Goal: Information Seeking & Learning: Learn about a topic

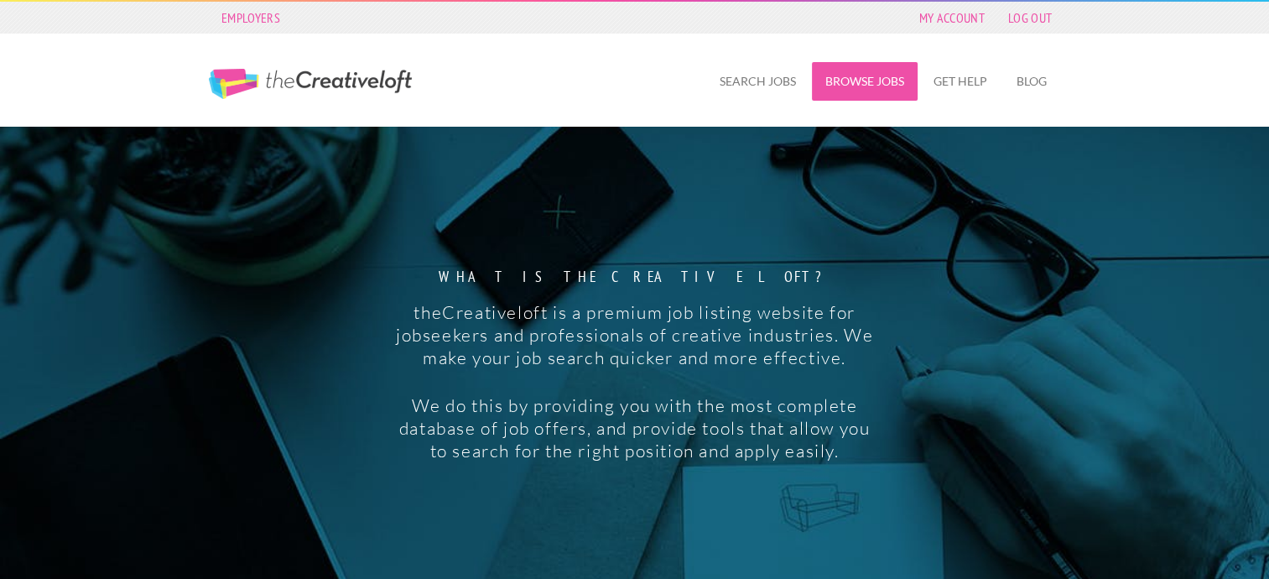
click at [841, 80] on link "Browse Jobs" at bounding box center [865, 81] width 106 height 39
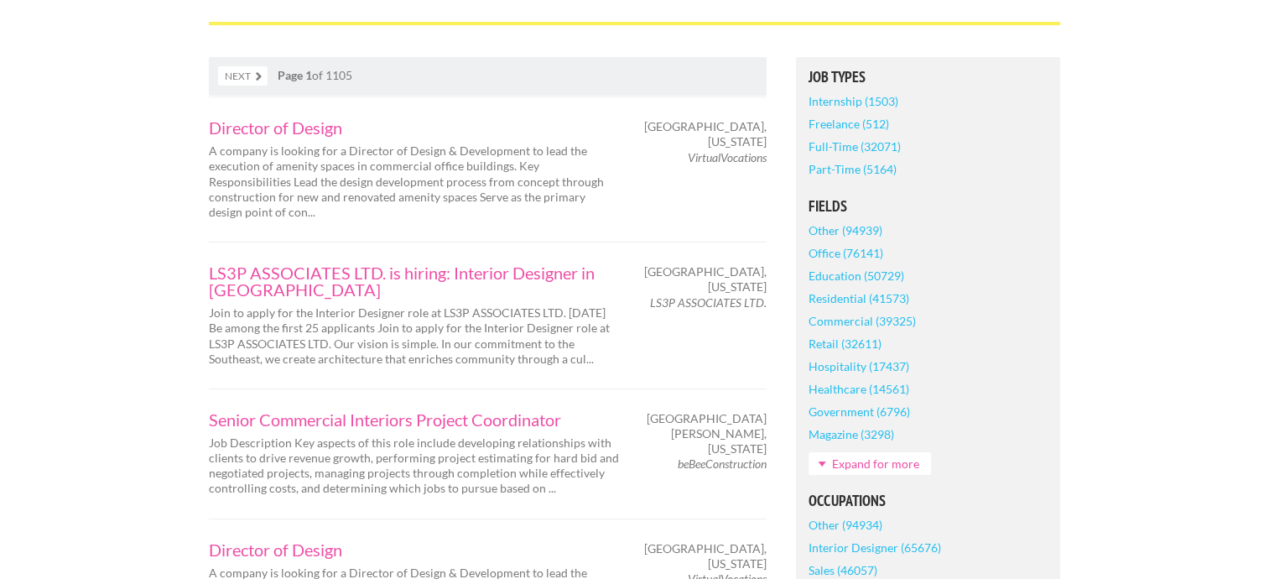
scroll to position [324, 0]
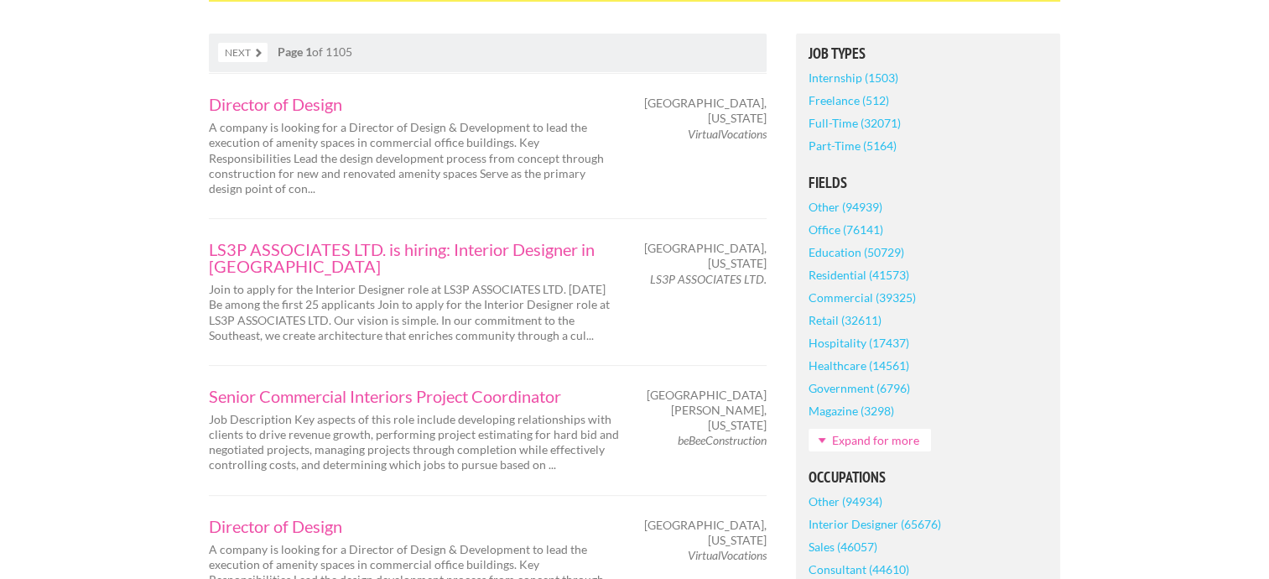
click at [899, 274] on link "Residential (41573)" at bounding box center [858, 274] width 101 height 23
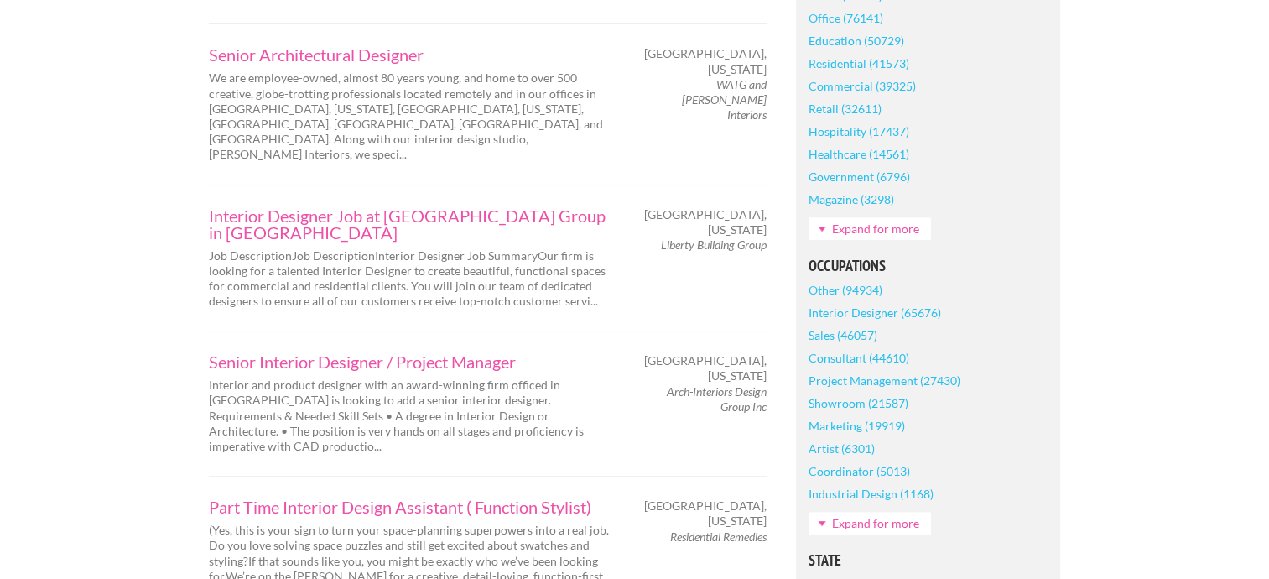
scroll to position [595, 0]
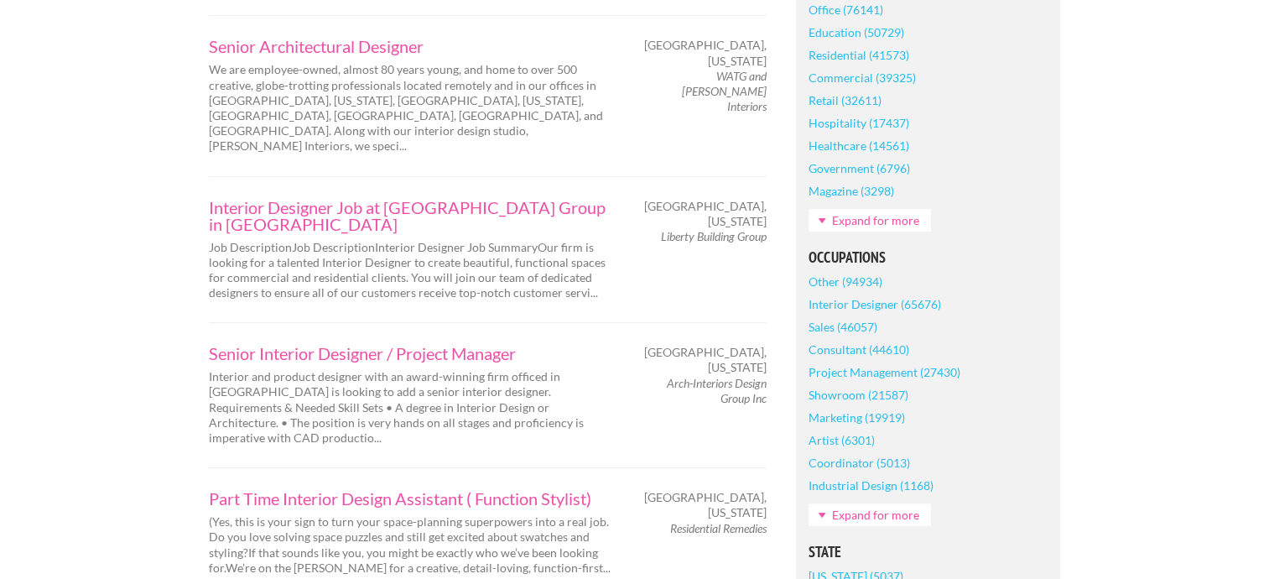
click at [889, 307] on link "Interior Designer (65676)" at bounding box center [874, 304] width 132 height 23
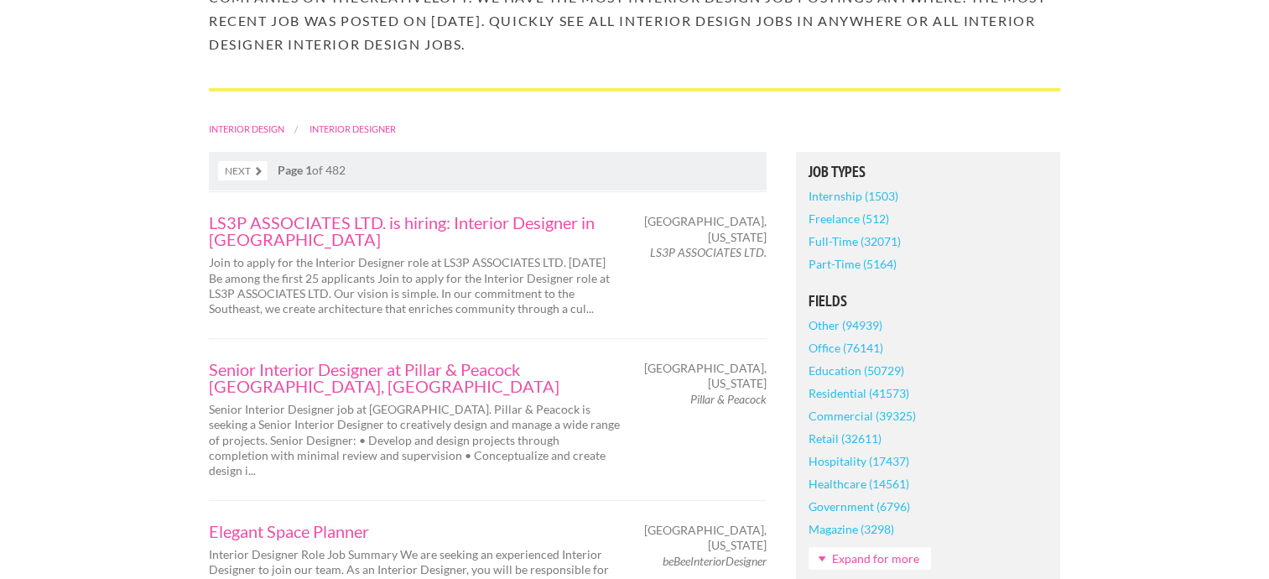
scroll to position [260, 0]
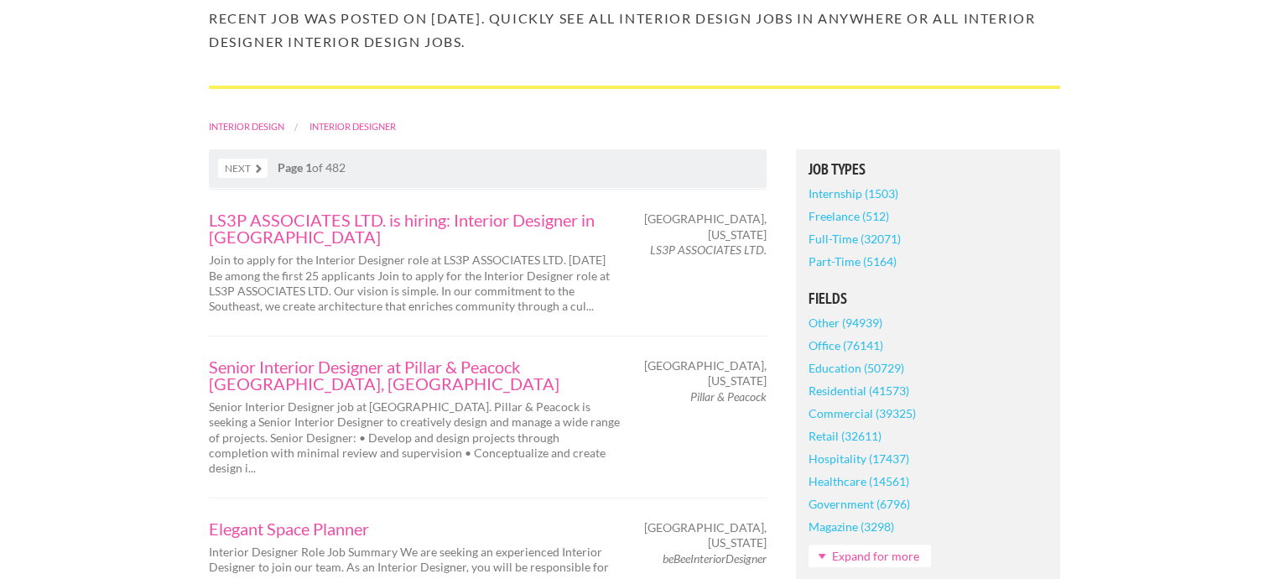
click at [883, 389] on link "Residential (41573)" at bounding box center [858, 390] width 101 height 23
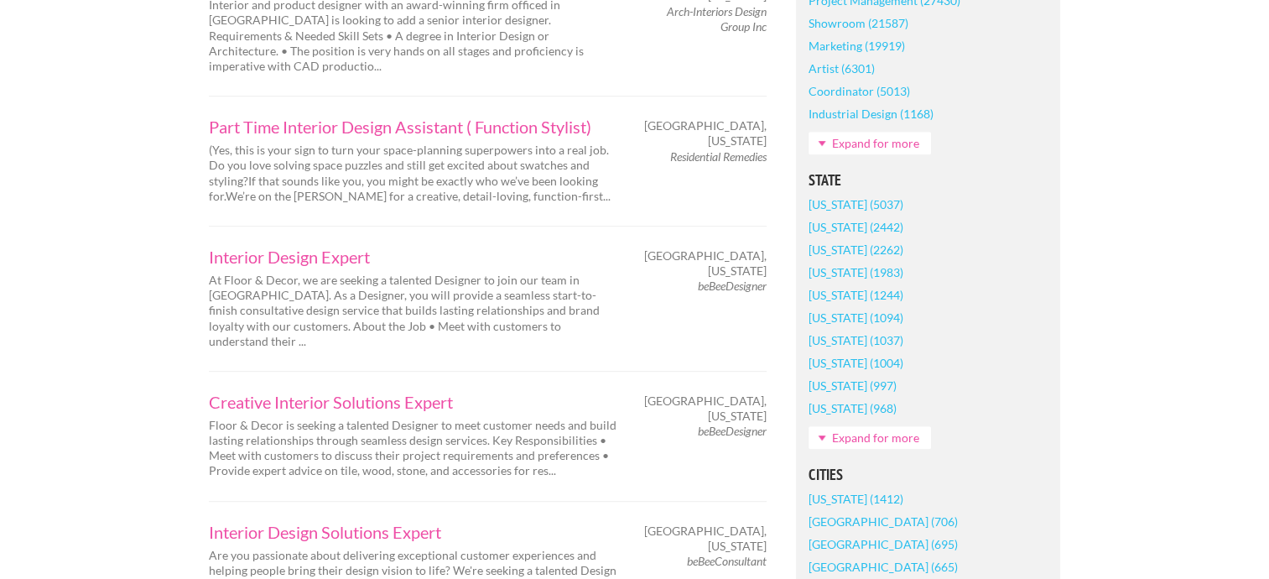
scroll to position [968, 0]
click at [898, 314] on link "[US_STATE] (1094)" at bounding box center [855, 315] width 95 height 23
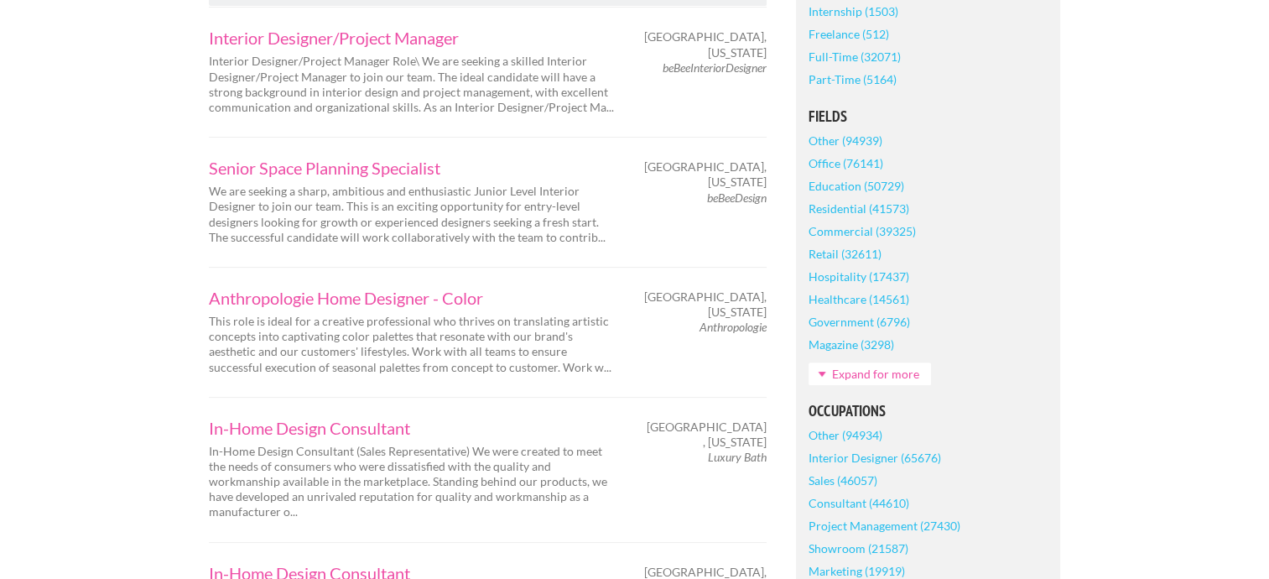
scroll to position [470, 0]
drag, startPoint x: 672, startPoint y: 333, endPoint x: 80, endPoint y: 268, distance: 596.3
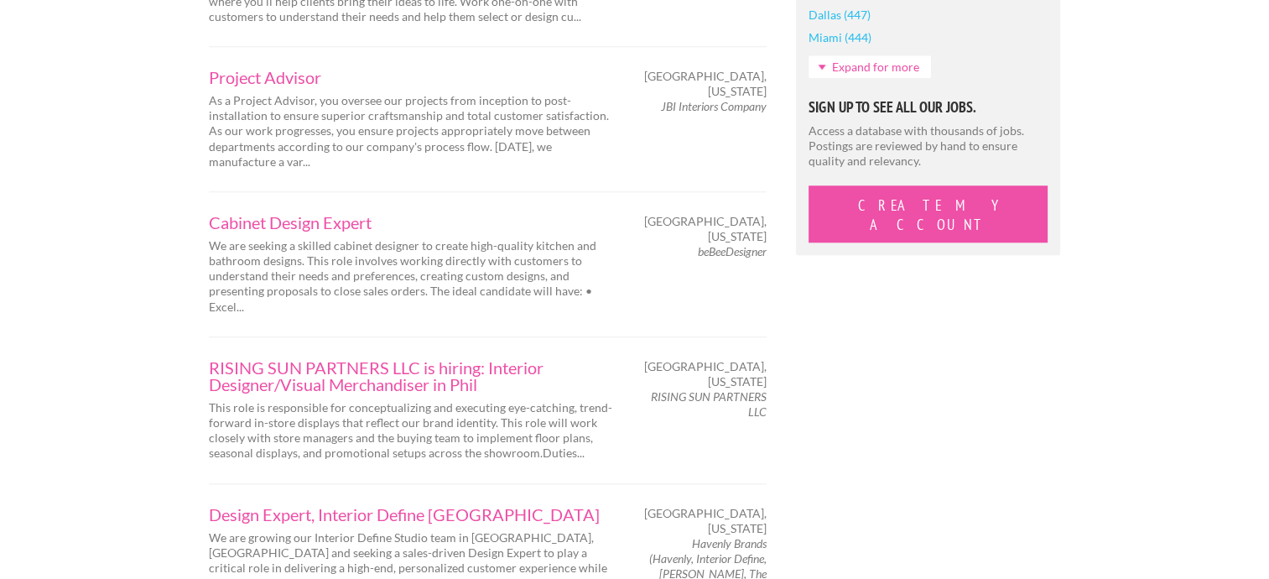
scroll to position [1658, 0]
click at [632, 358] on div "RISING SUN PARTNERS LLC is hiring: Interior Designer/Visual Merchandiser in Phi…" at bounding box center [415, 409] width 440 height 102
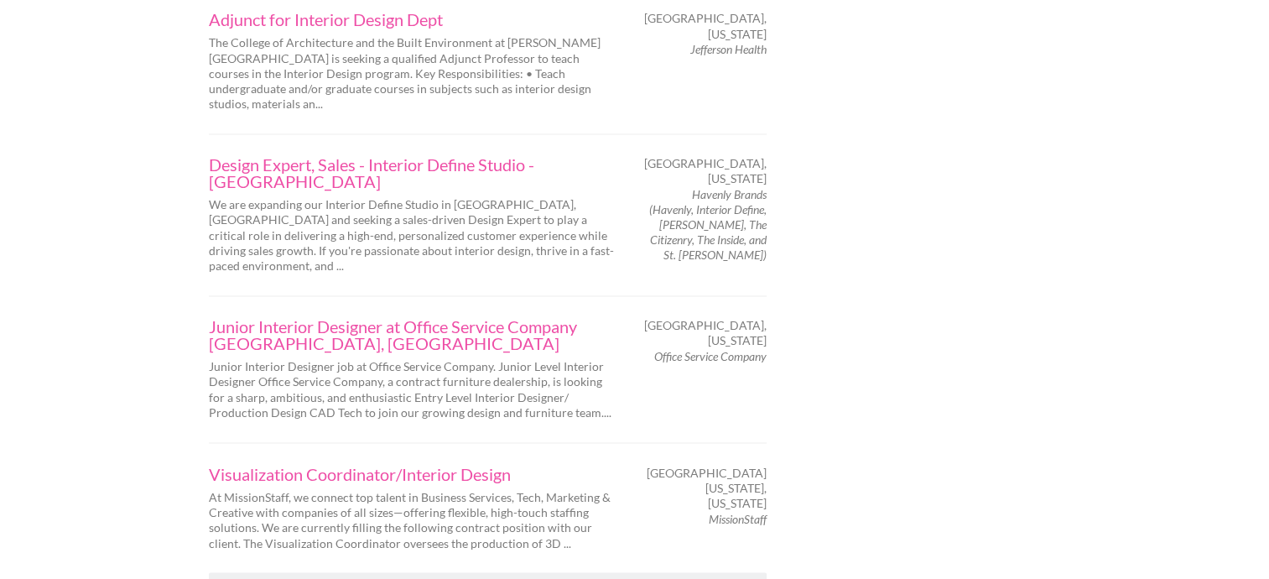
scroll to position [2724, 0]
click at [236, 578] on link "Next" at bounding box center [242, 589] width 49 height 19
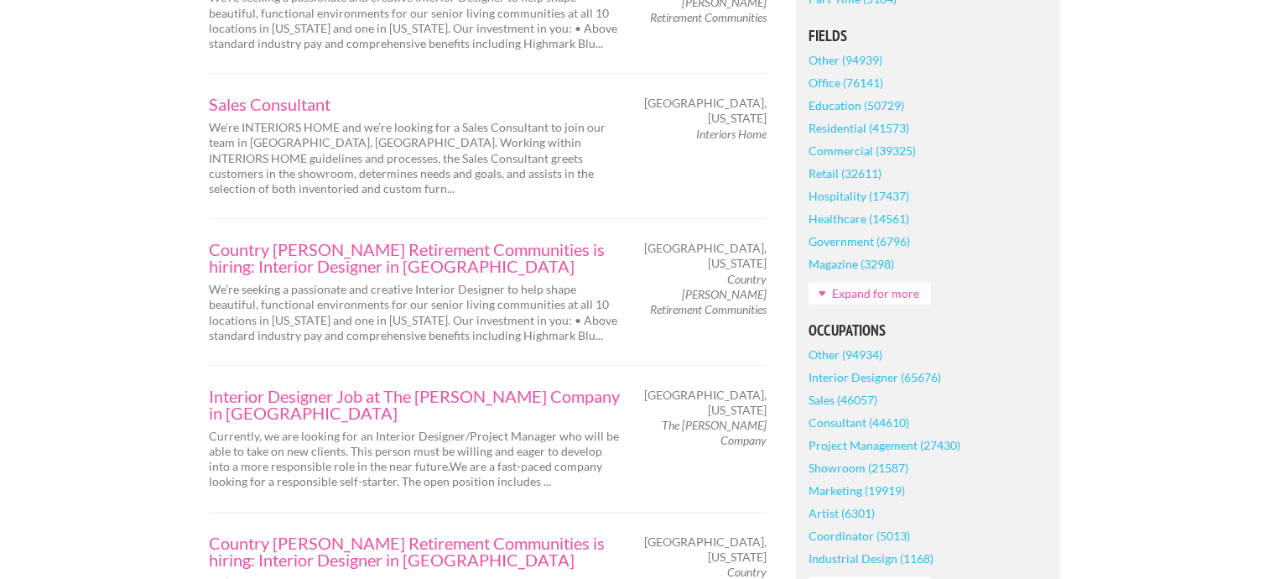
scroll to position [551, 0]
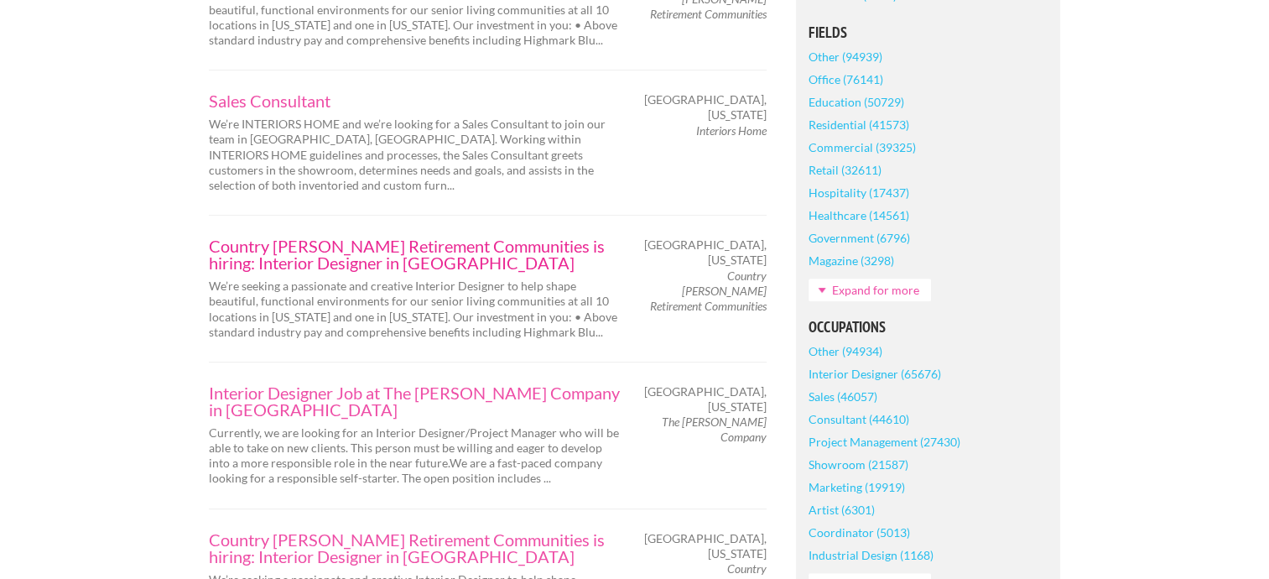
click at [575, 250] on link "Country [PERSON_NAME] Retirement Communities is hiring: Interior Designer in [G…" at bounding box center [414, 254] width 411 height 34
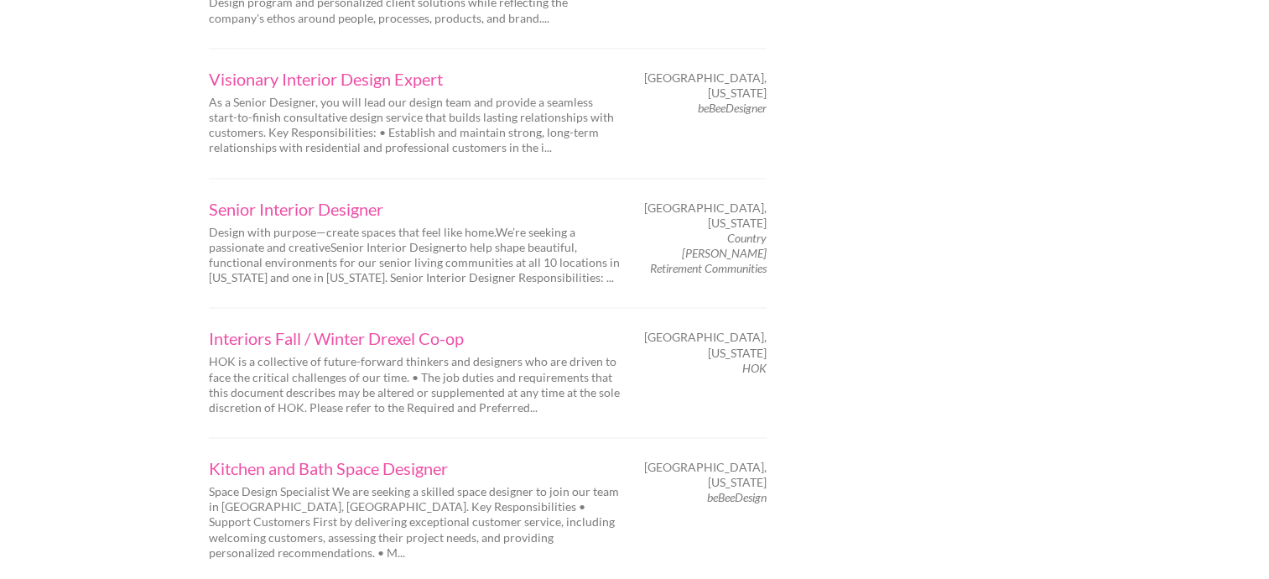
scroll to position [2565, 0]
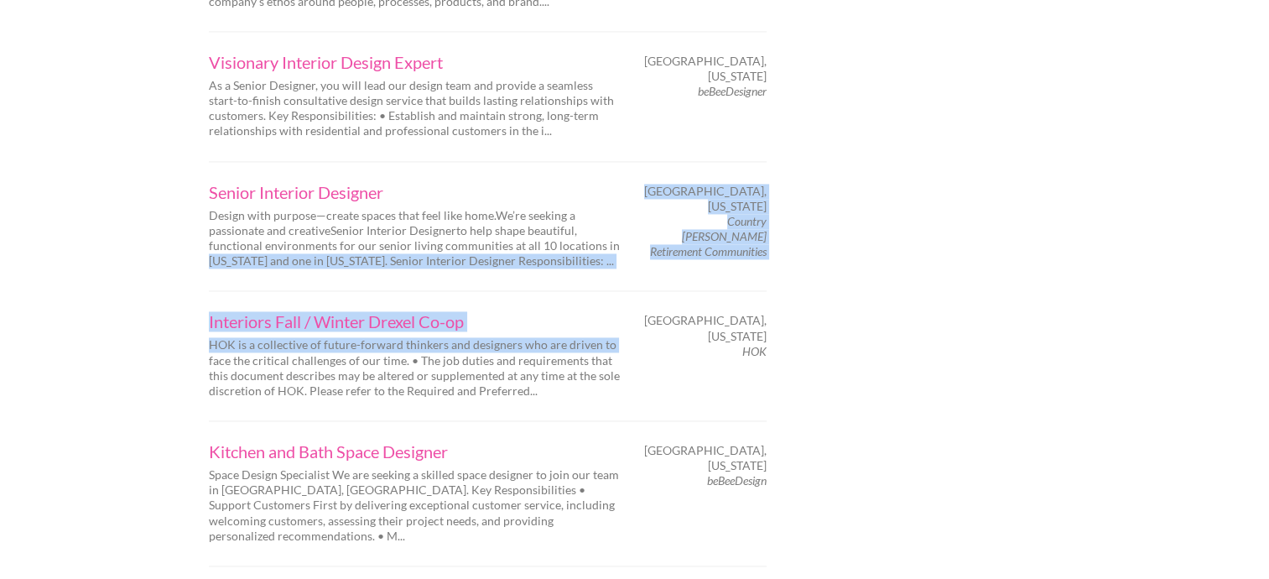
drag, startPoint x: 83, startPoint y: 288, endPoint x: 57, endPoint y: 184, distance: 108.0
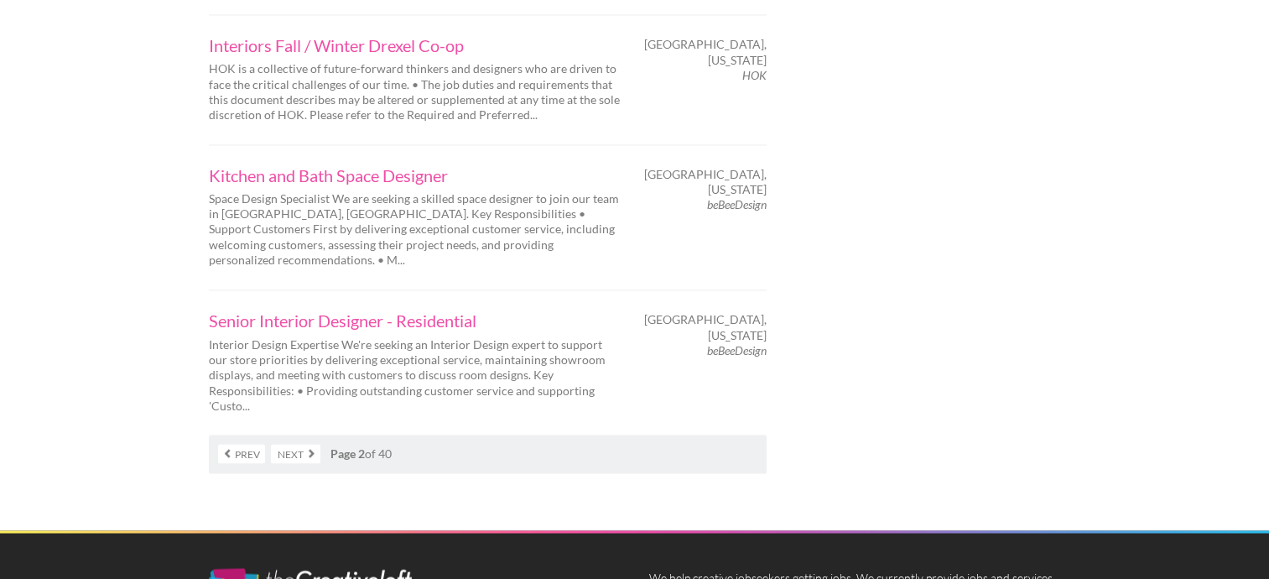
scroll to position [2842, 0]
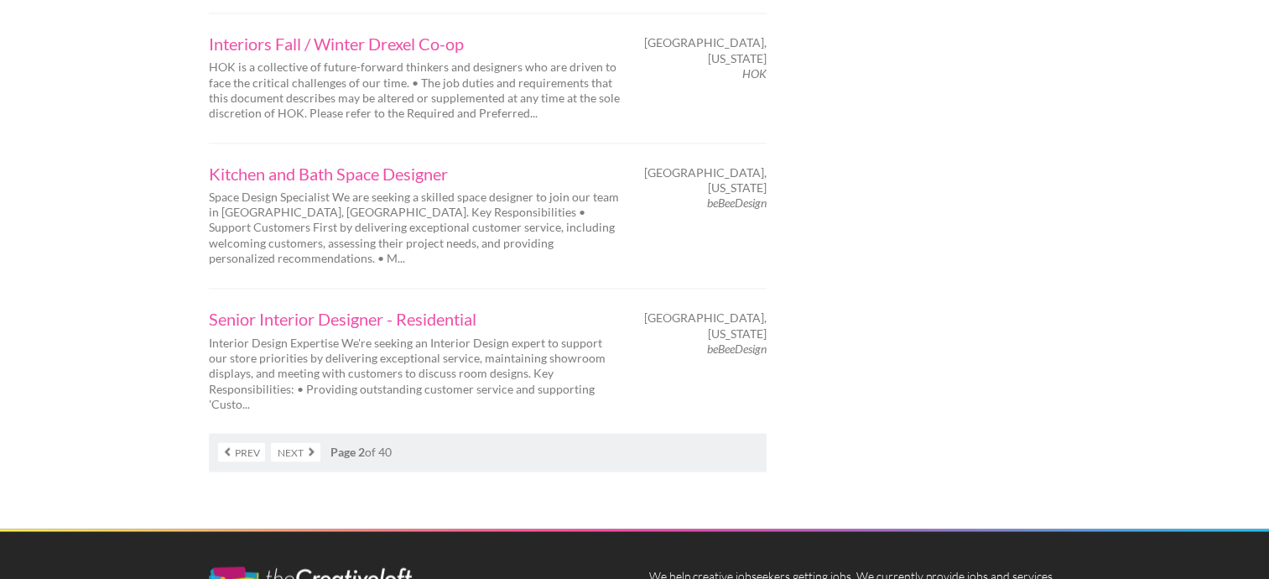
click at [275, 442] on link "Next" at bounding box center [295, 451] width 49 height 19
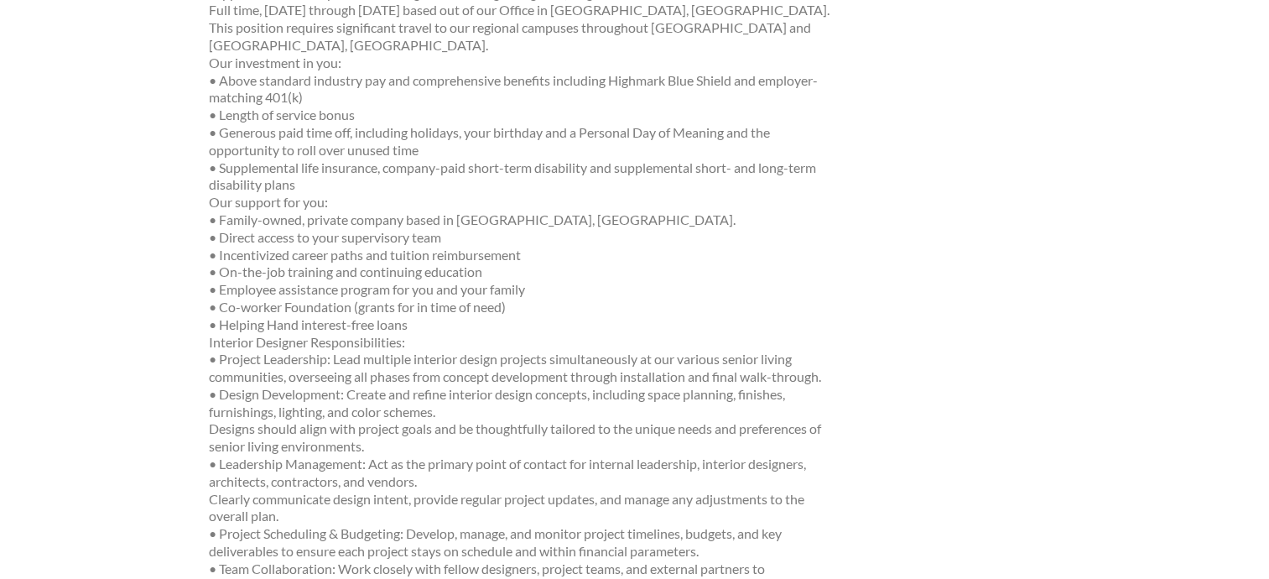
scroll to position [458, 0]
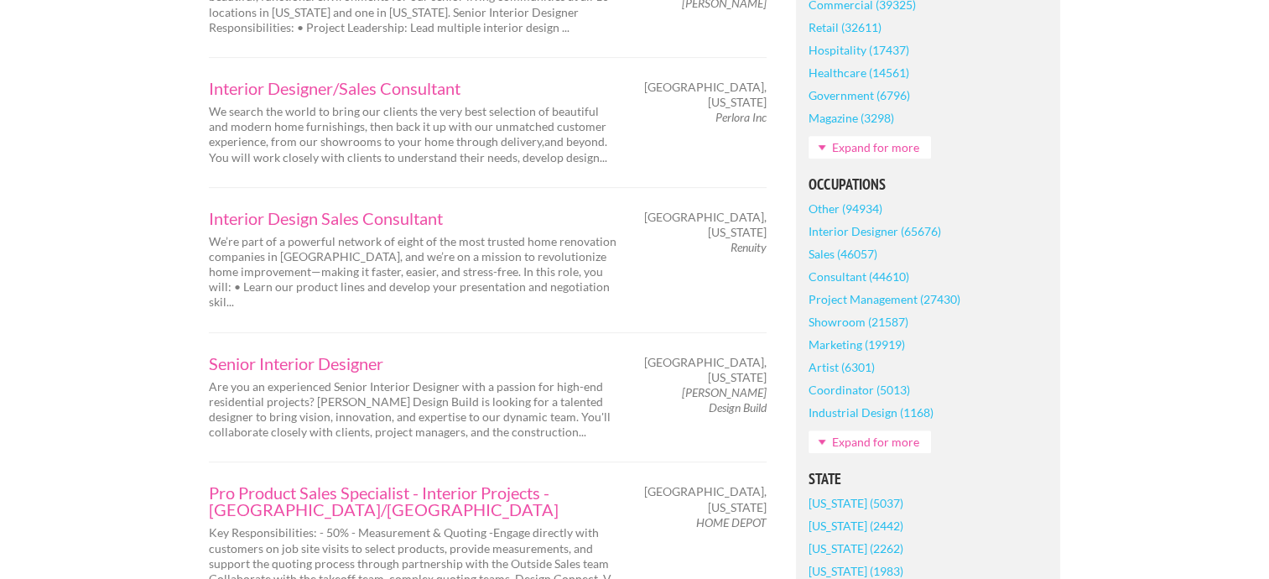
scroll to position [696, 0]
click at [506, 210] on link "Interior Design Sales Consultant" at bounding box center [414, 215] width 411 height 17
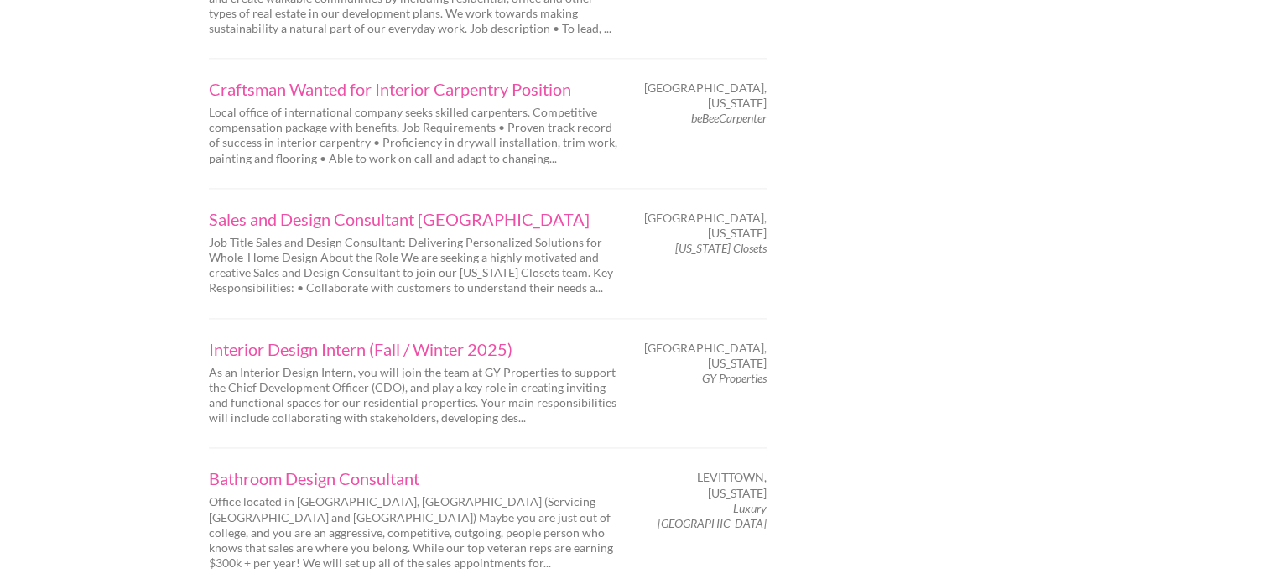
scroll to position [2375, 0]
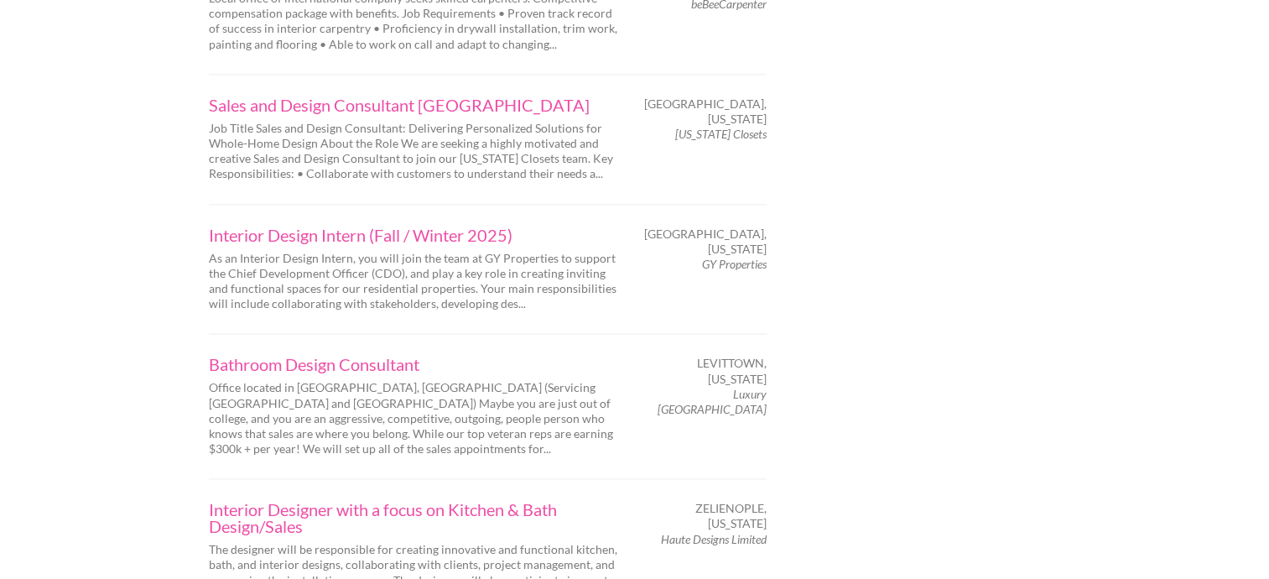
scroll to position [2490, 0]
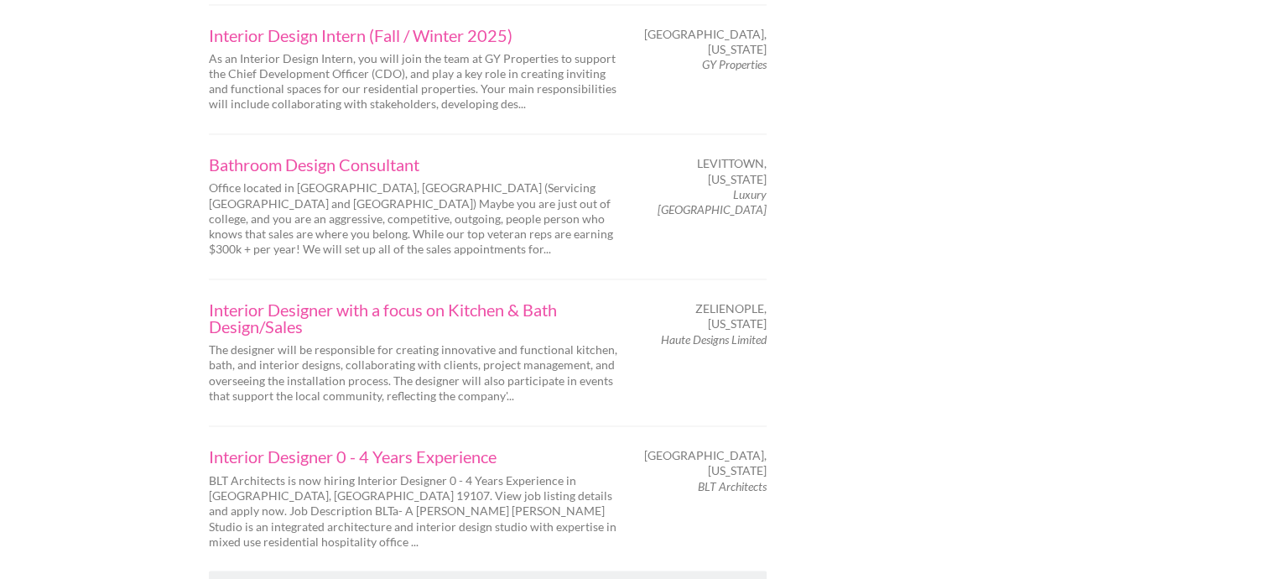
scroll to position [2688, 0]
click at [288, 578] on link "Next" at bounding box center [295, 588] width 49 height 19
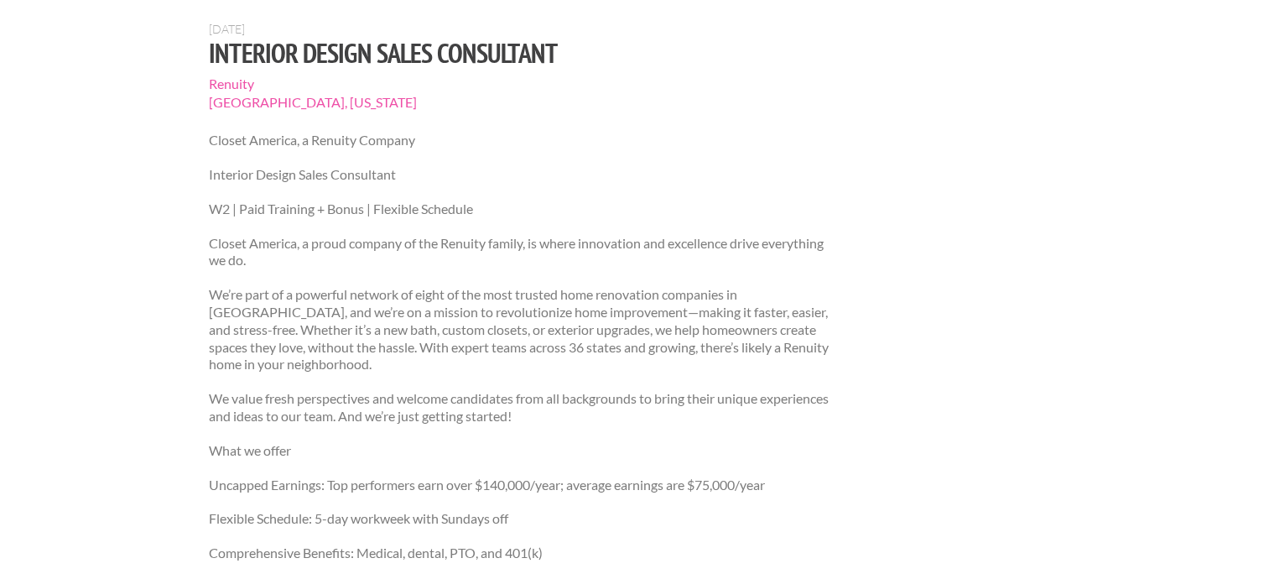
scroll to position [139, 0]
click at [506, 210] on p "W2 | Paid Training + Bonus | Flexible Schedule" at bounding box center [524, 210] width 631 height 18
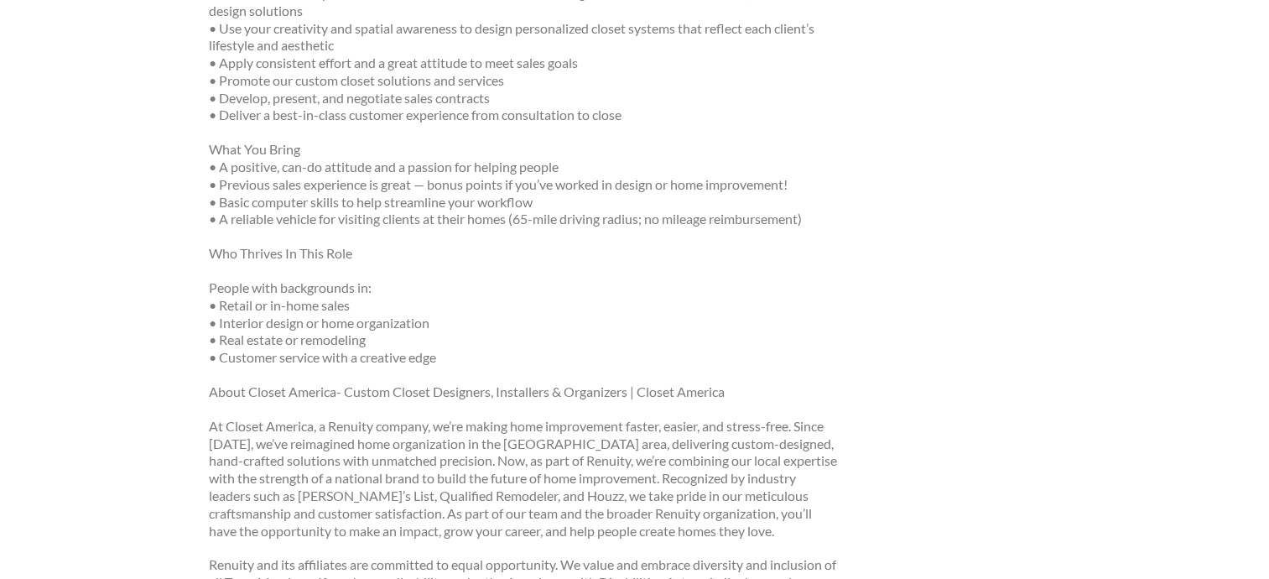
scroll to position [994, 0]
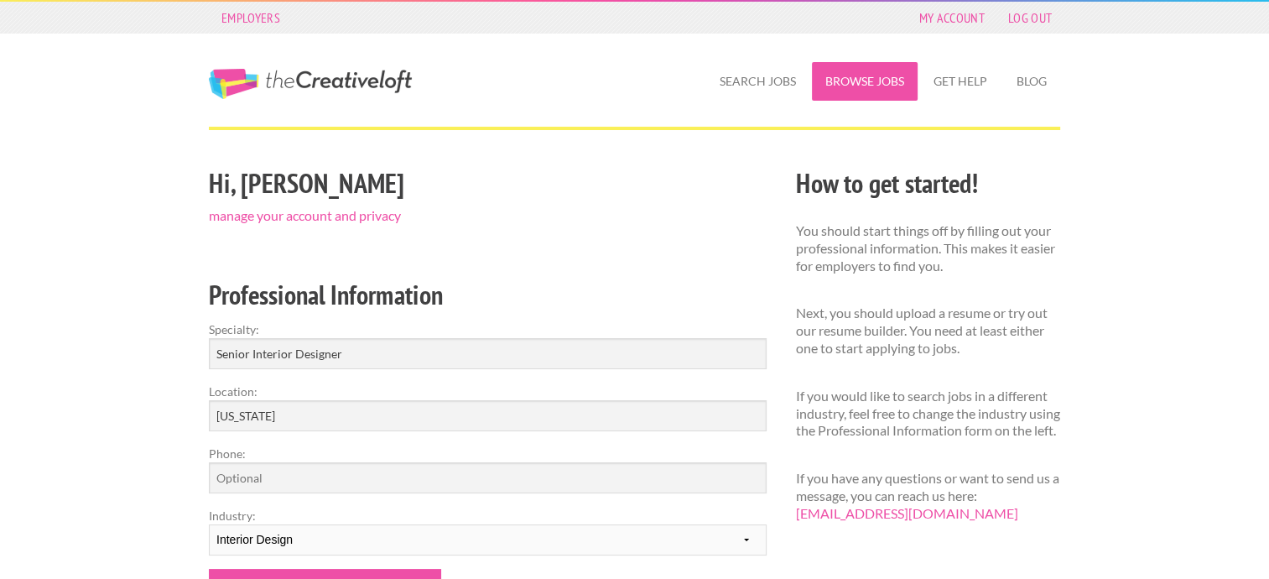
click at [842, 79] on link "Browse Jobs" at bounding box center [865, 81] width 106 height 39
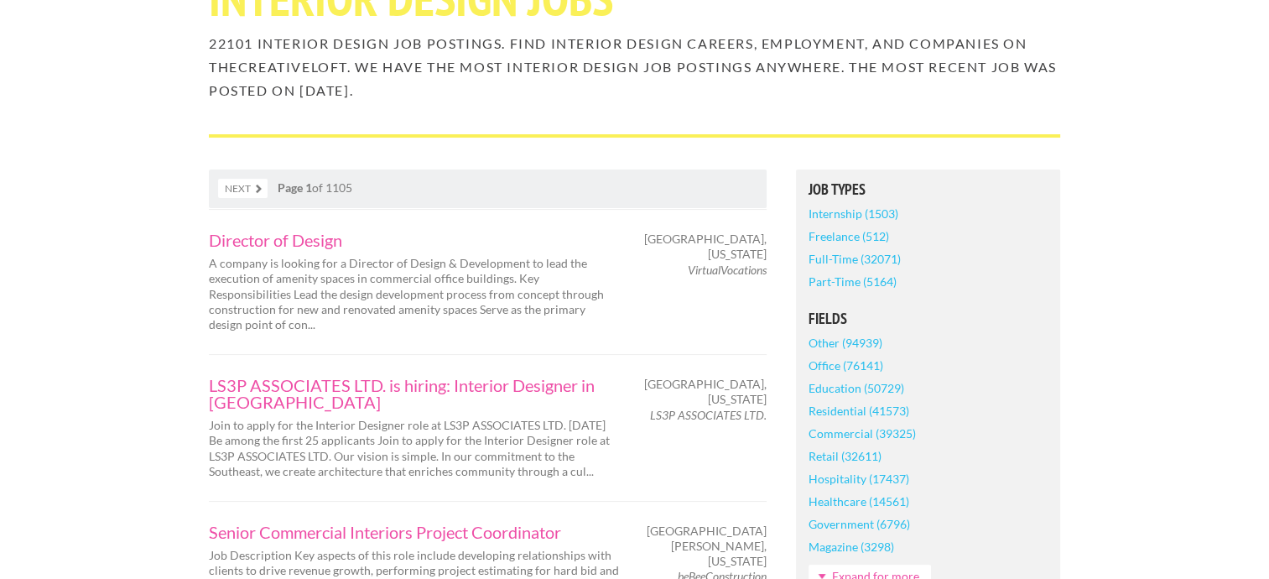
scroll to position [213, 0]
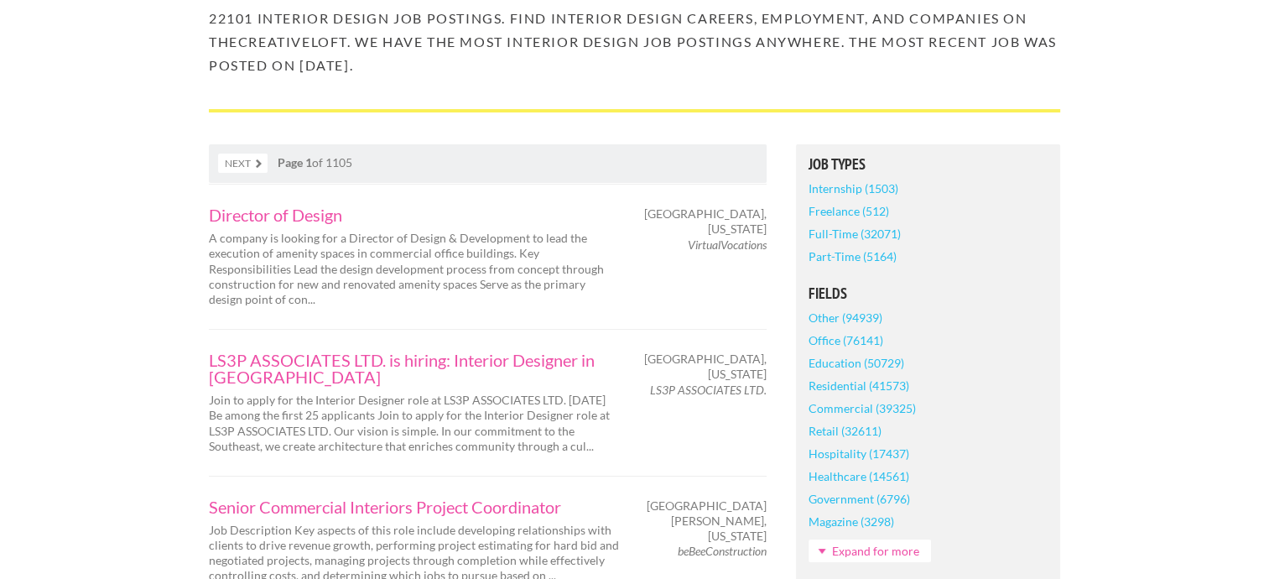
click at [901, 385] on link "Residential (41573)" at bounding box center [858, 385] width 101 height 23
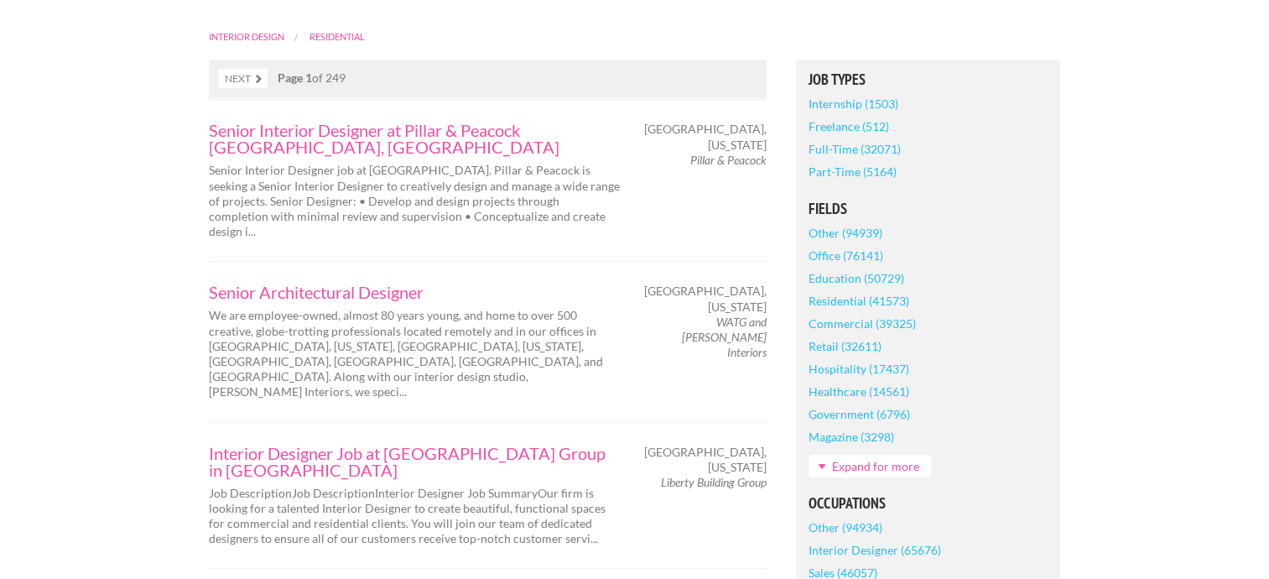
scroll to position [633, 0]
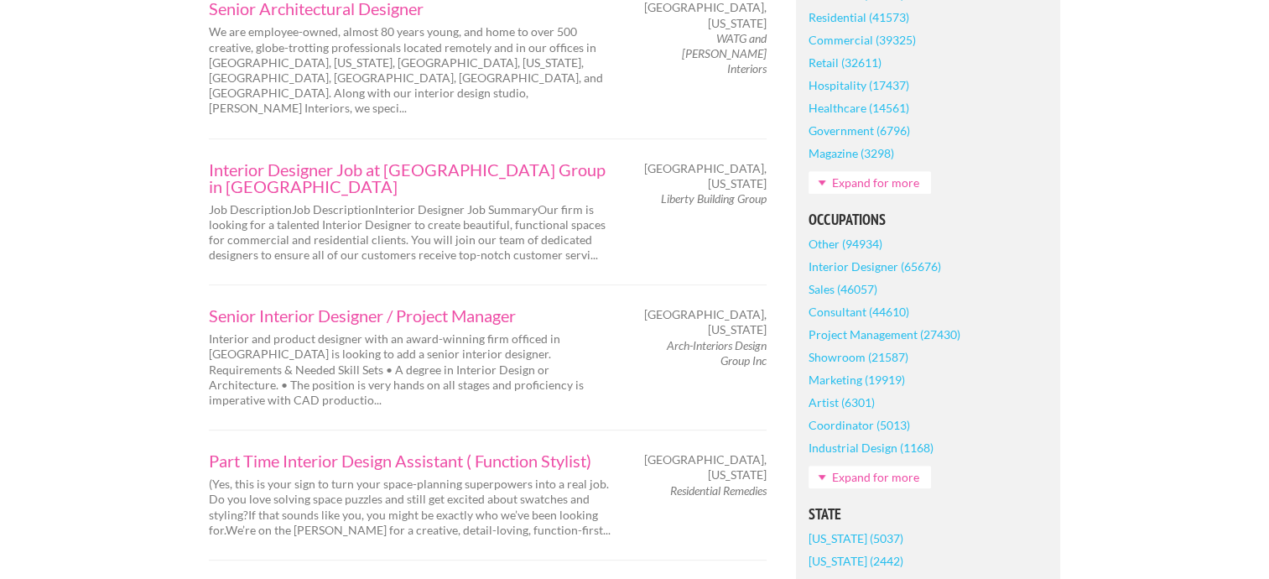
click at [927, 264] on link "Interior Designer (65676)" at bounding box center [874, 266] width 132 height 23
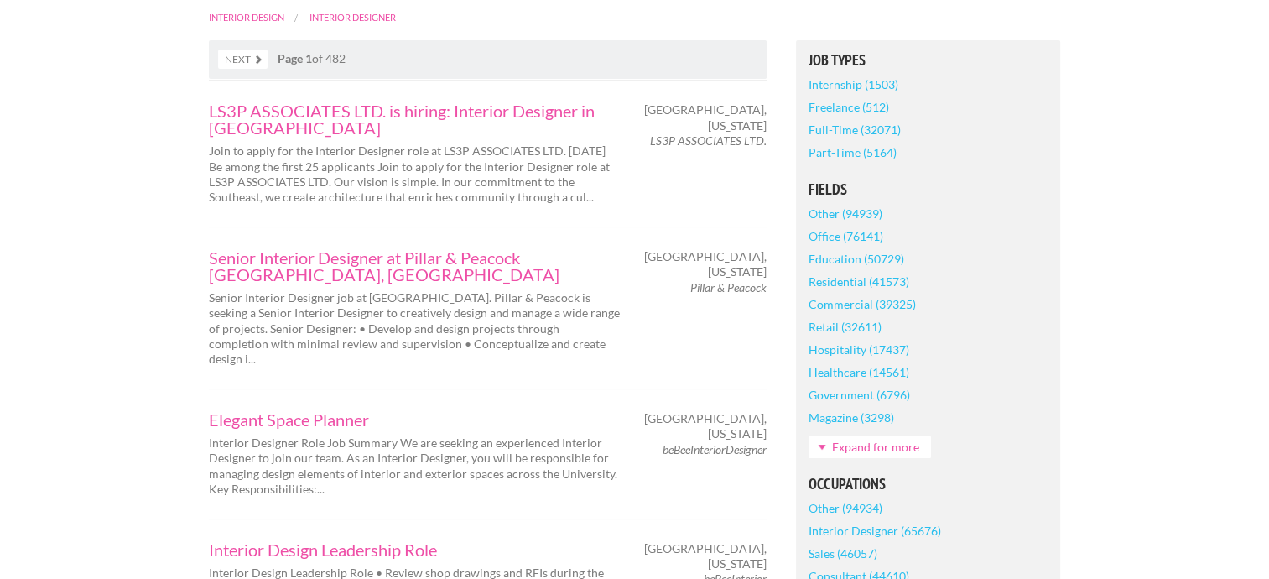
scroll to position [370, 0]
click at [898, 277] on link "Residential (41573)" at bounding box center [858, 280] width 101 height 23
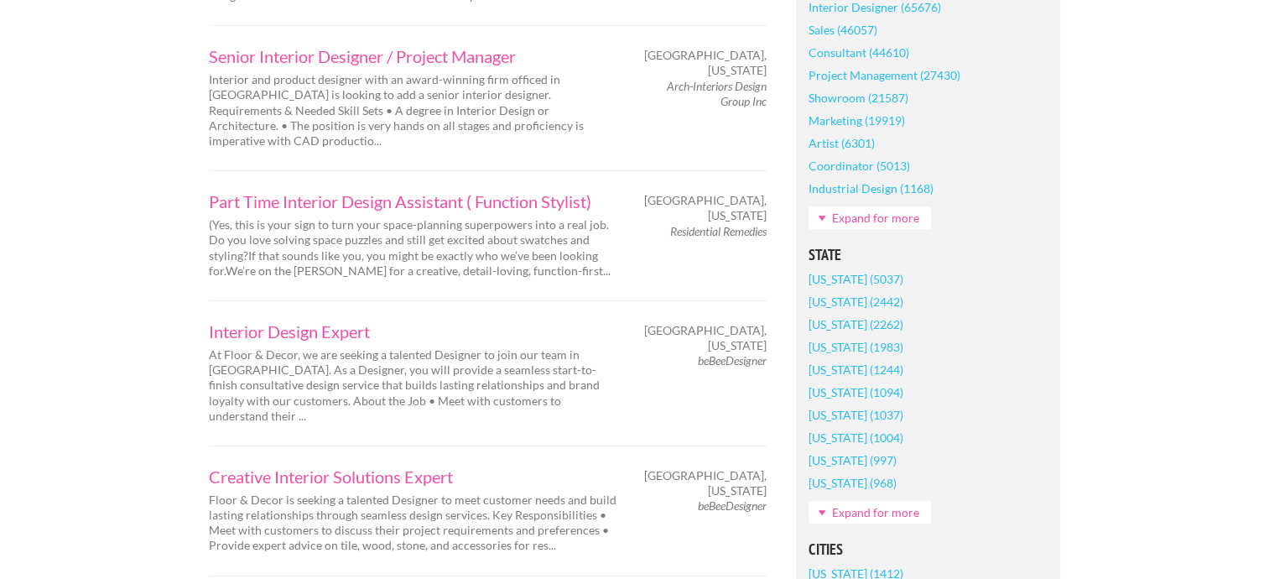
scroll to position [893, 0]
click at [873, 515] on link "Expand for more" at bounding box center [869, 511] width 122 height 23
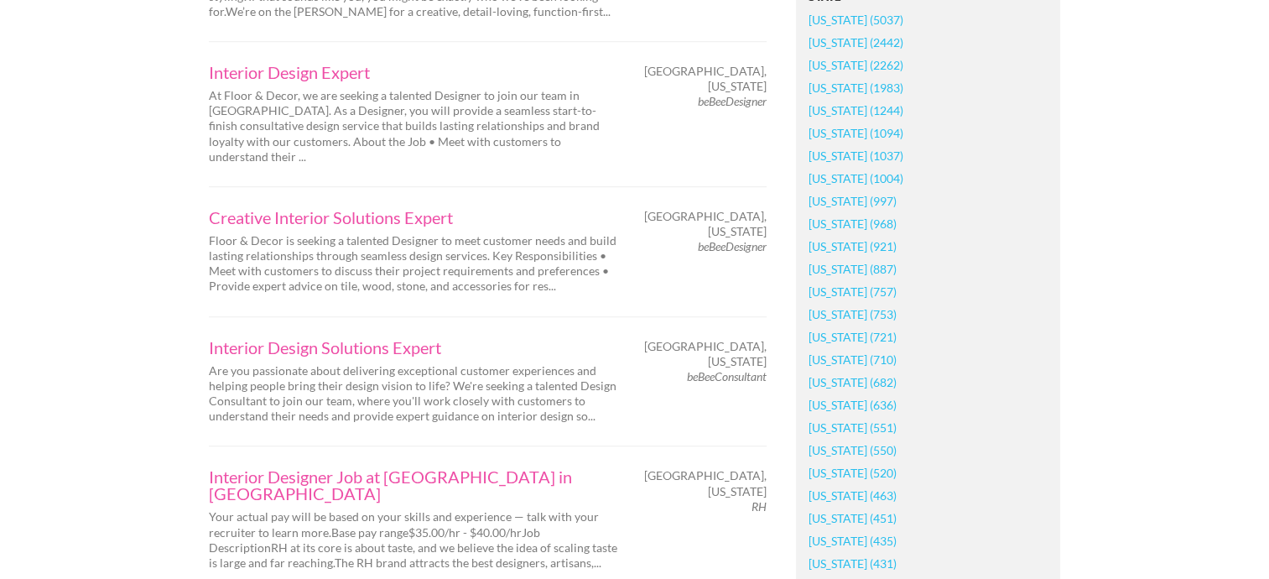
scroll to position [1162, 0]
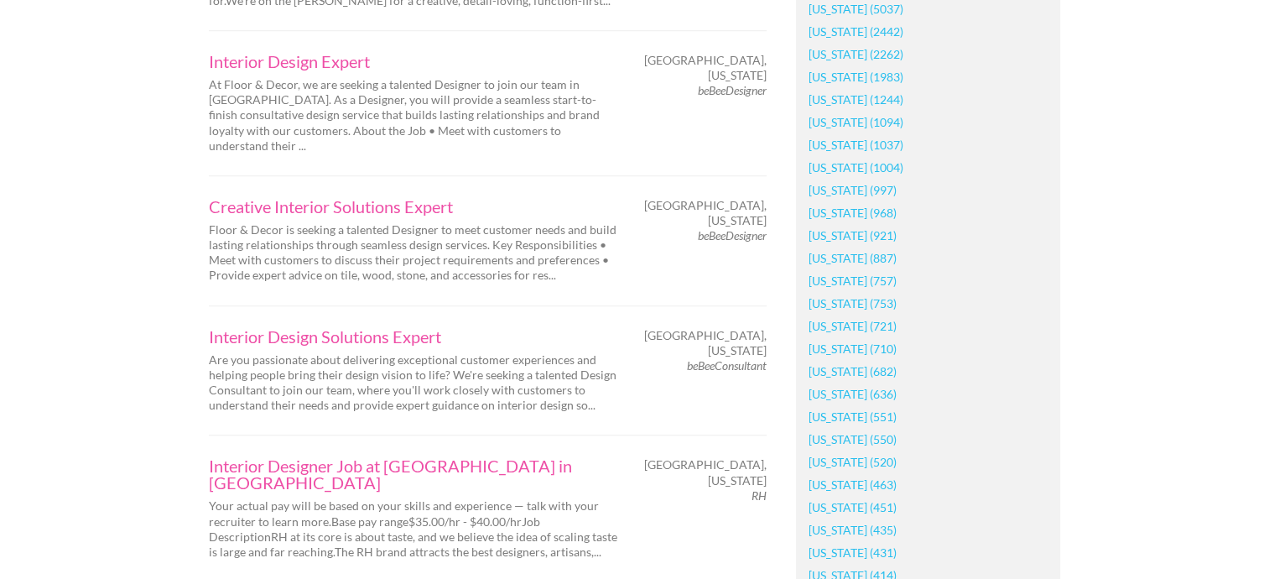
click at [874, 373] on link "[US_STATE] (682)" at bounding box center [852, 371] width 88 height 23
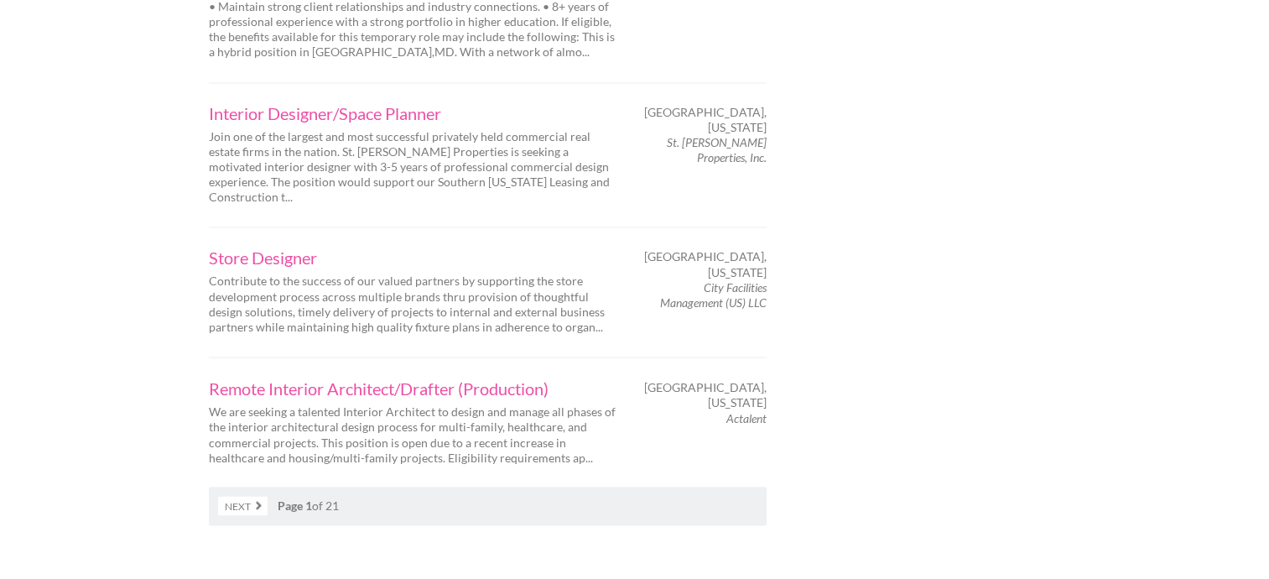
scroll to position [2823, 0]
click at [239, 495] on link "Next" at bounding box center [242, 504] width 49 height 19
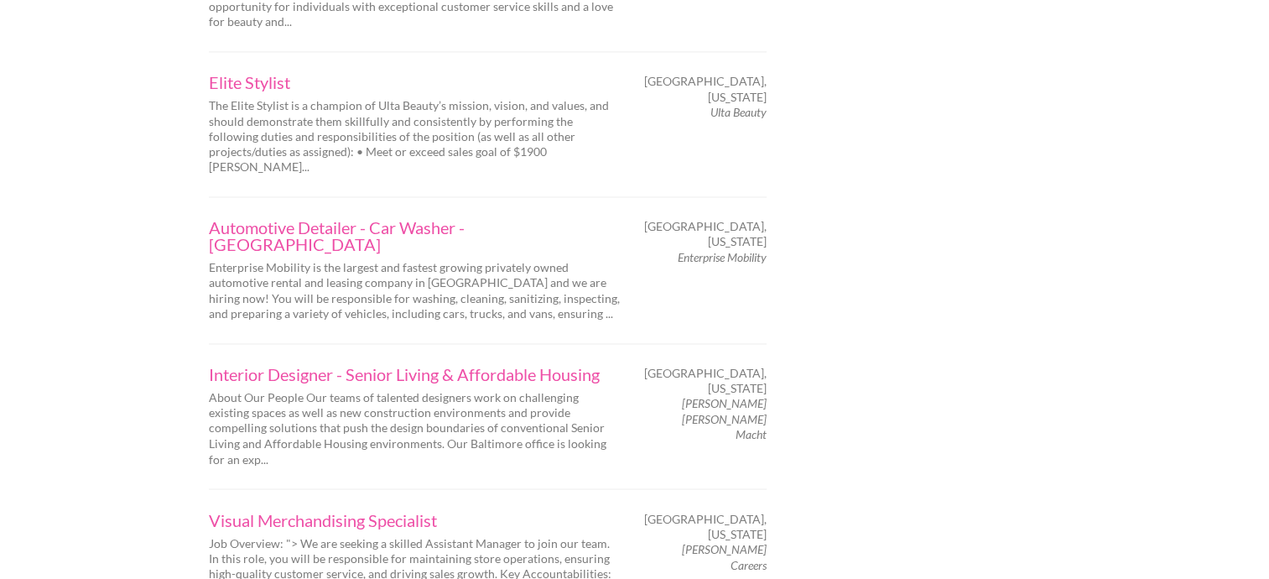
scroll to position [2720, 0]
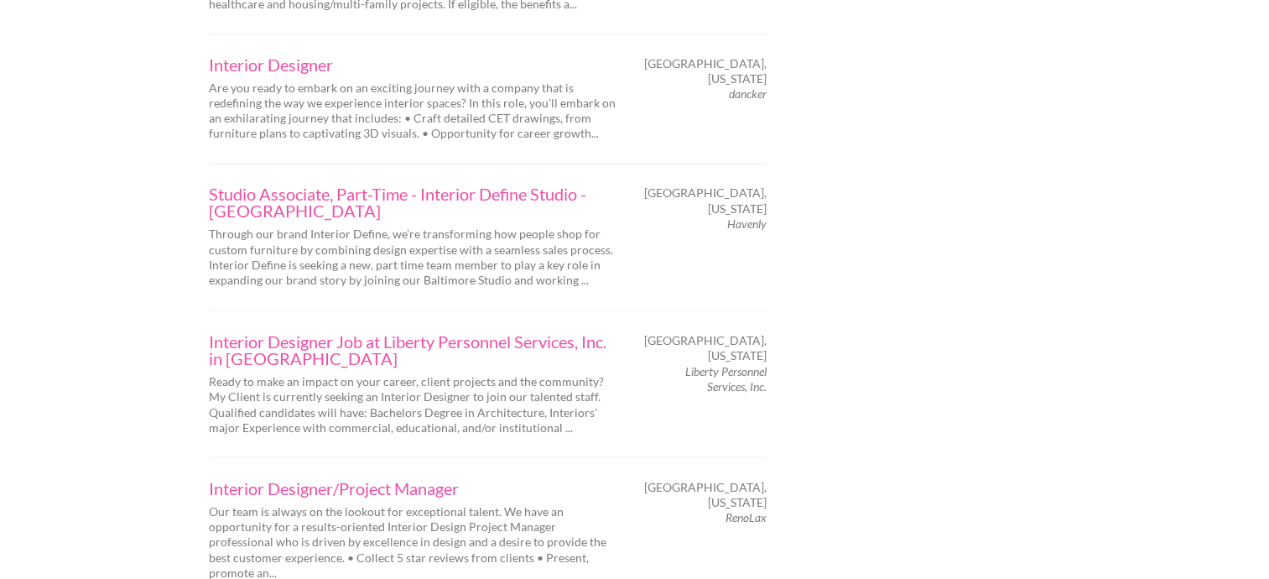
scroll to position [2834, 0]
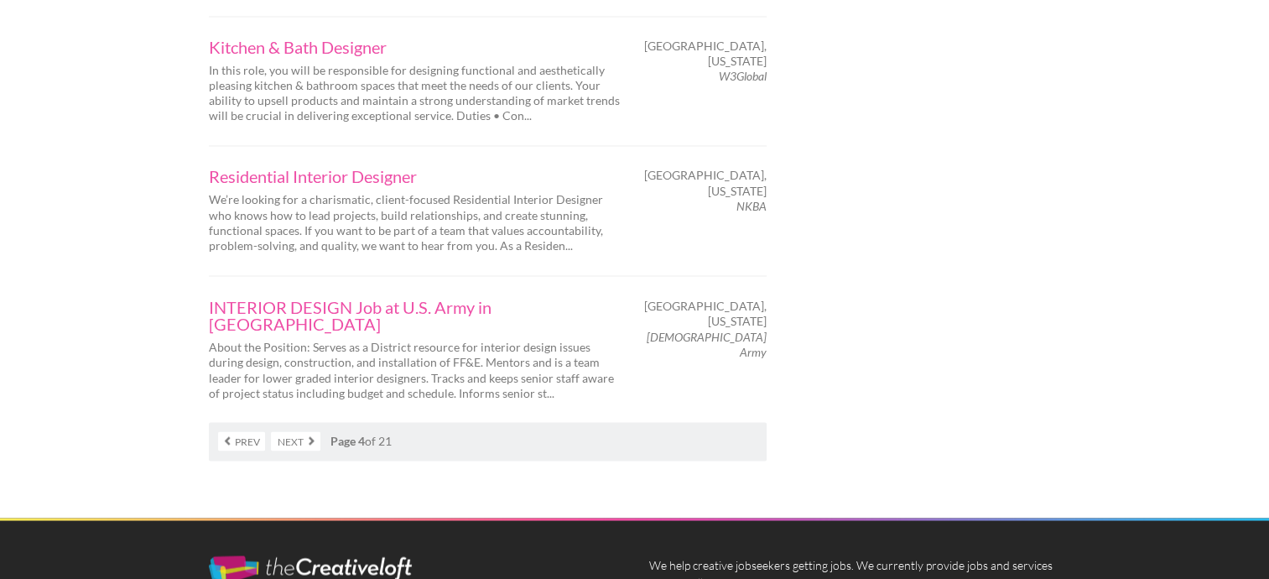
scroll to position [2876, 0]
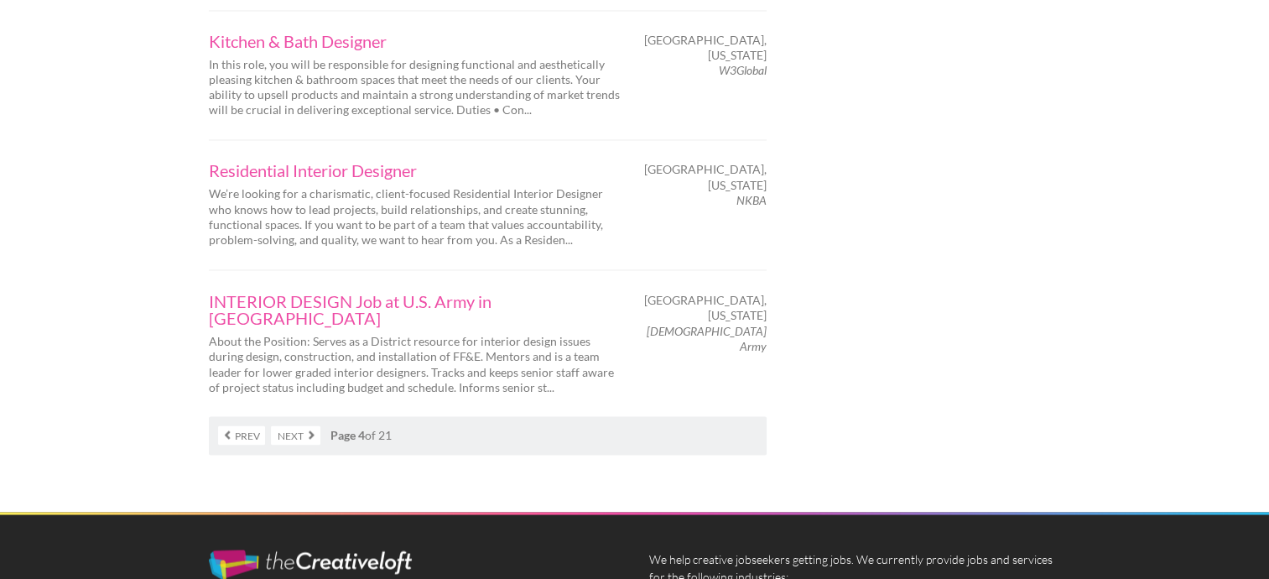
click at [291, 425] on link "Next" at bounding box center [295, 434] width 49 height 19
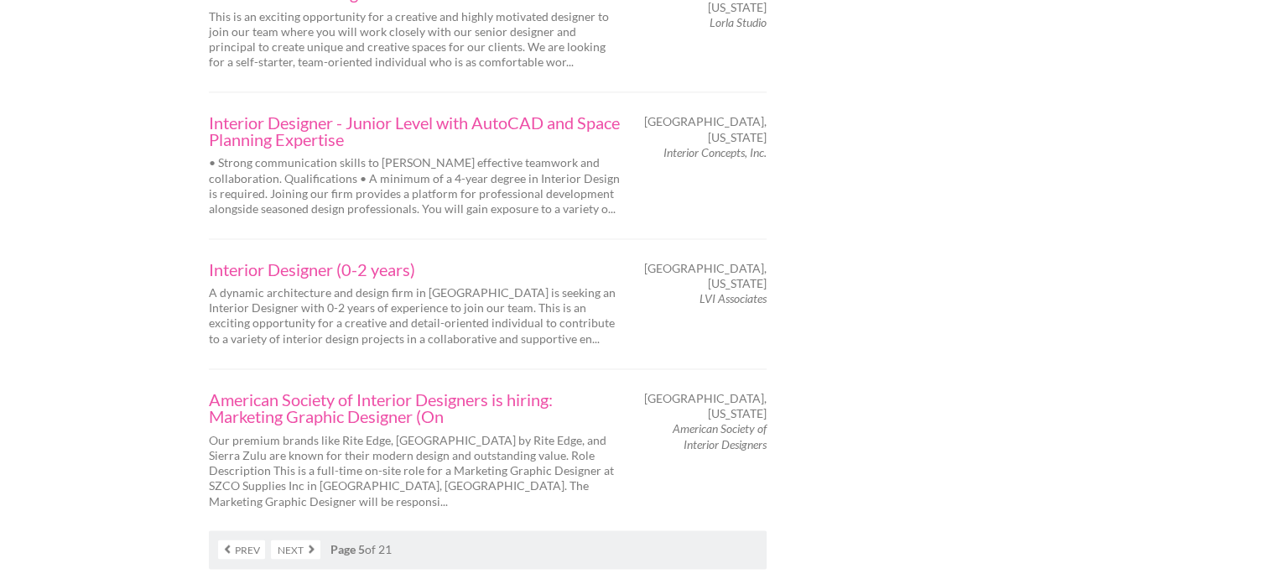
scroll to position [2733, 0]
click at [295, 536] on link "Next" at bounding box center [295, 545] width 49 height 19
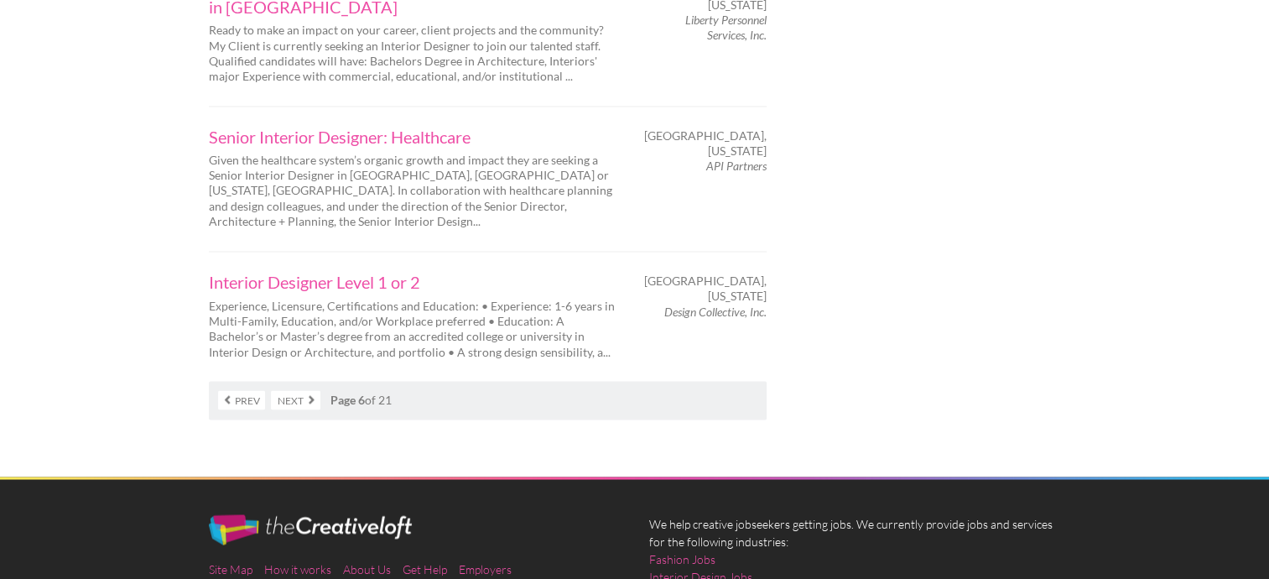
scroll to position [2864, 0]
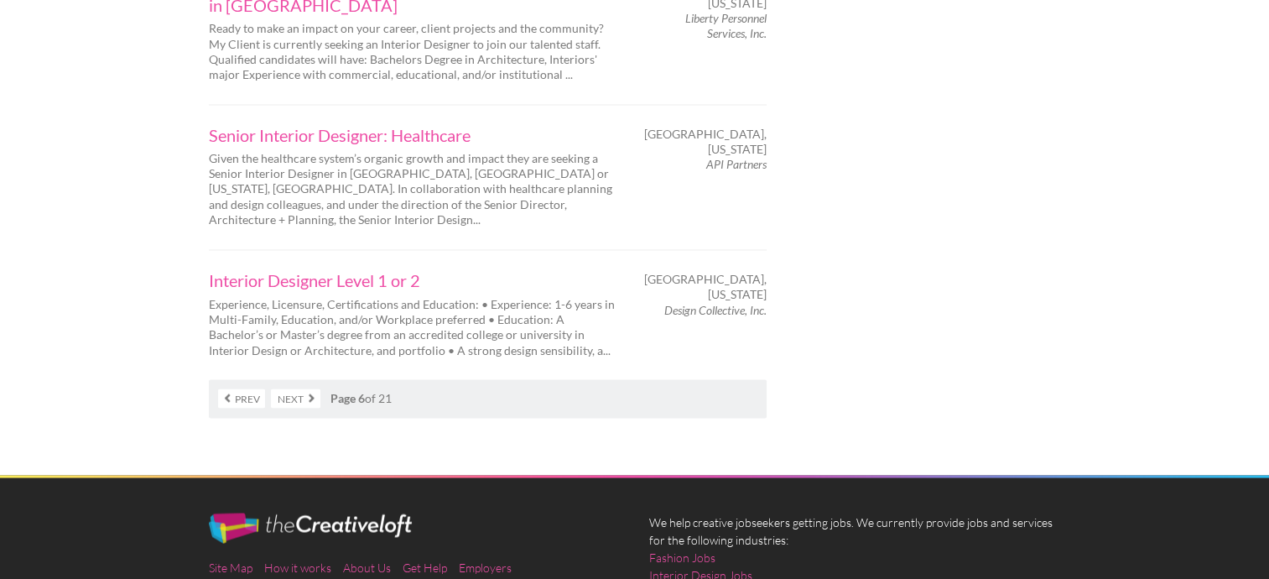
click at [288, 388] on link "Next" at bounding box center [295, 397] width 49 height 19
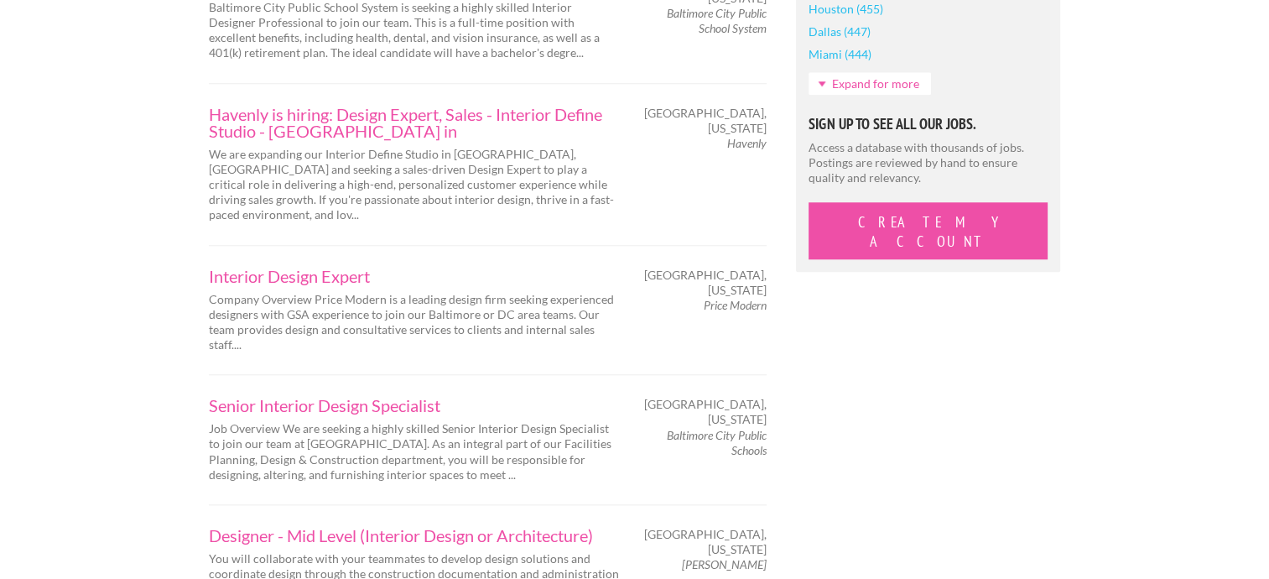
scroll to position [1716, 0]
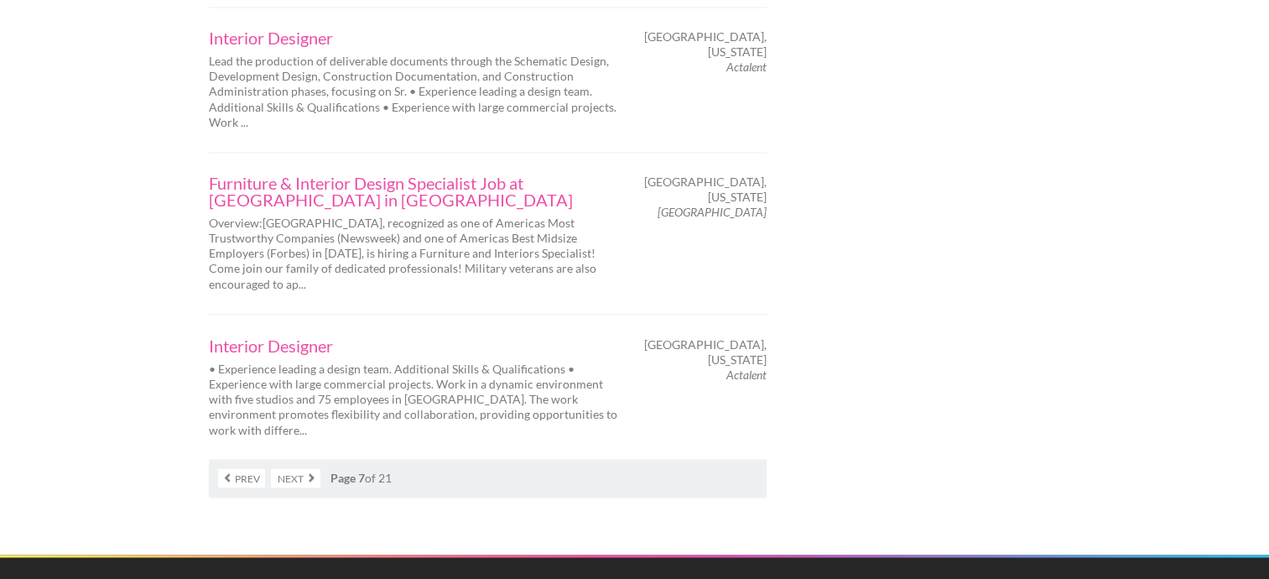
scroll to position [2843, 0]
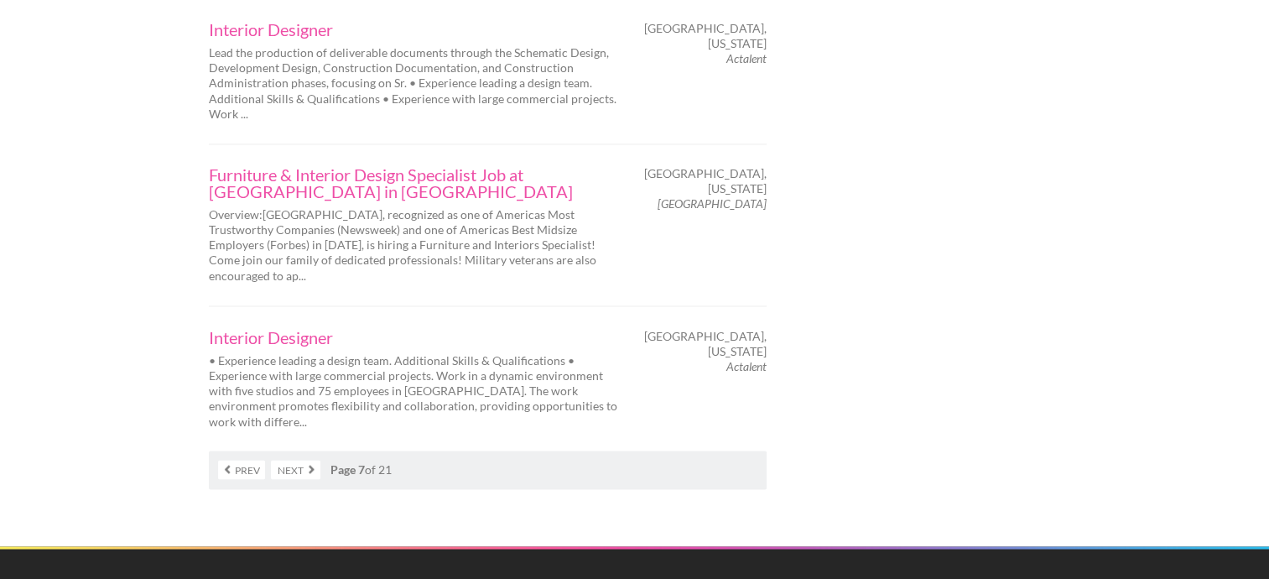
click at [299, 459] on link "Next" at bounding box center [295, 468] width 49 height 19
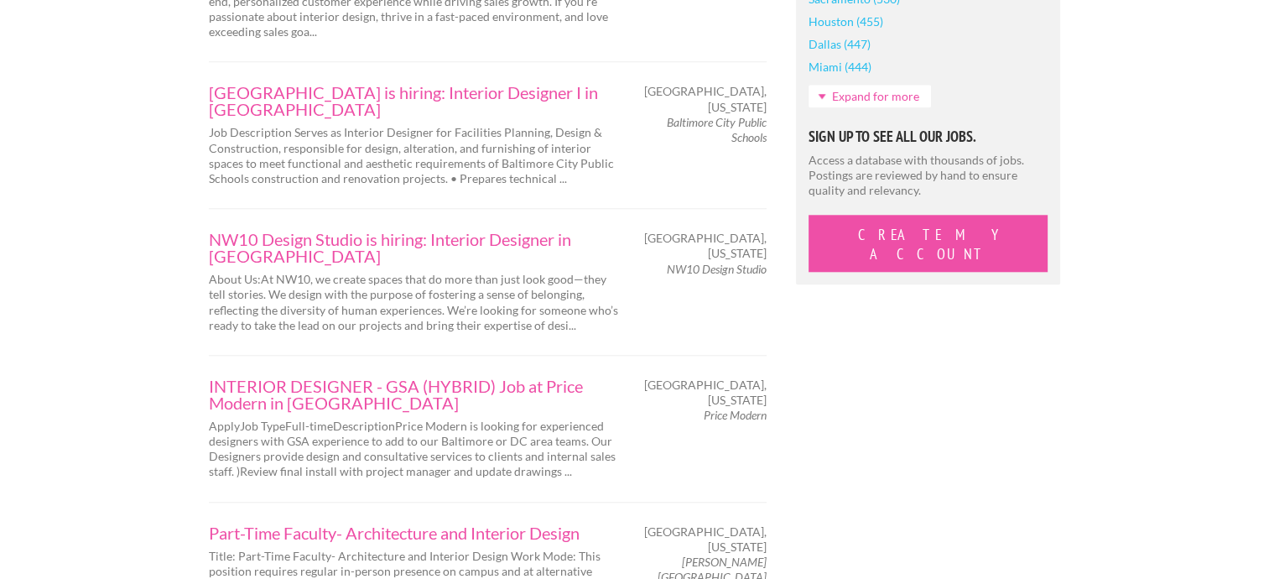
scroll to position [1634, 0]
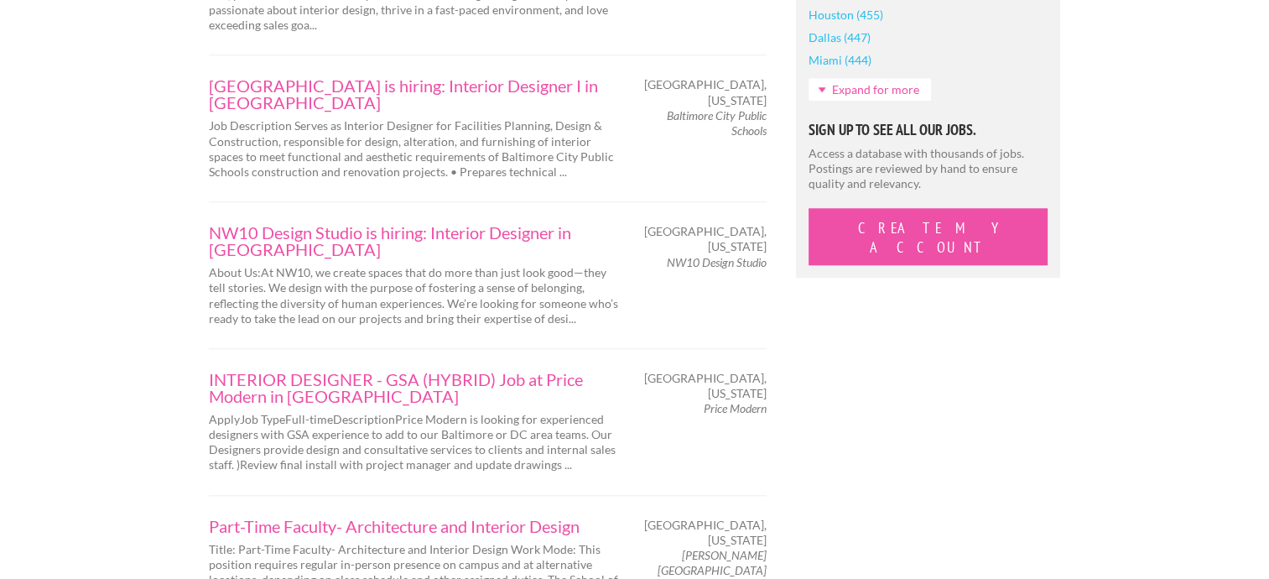
click at [1196, 311] on div "Employers My Account Log Out The Creative Loft Search Jobs Browse Jobs Get Help…" at bounding box center [634, 278] width 1269 height 3824
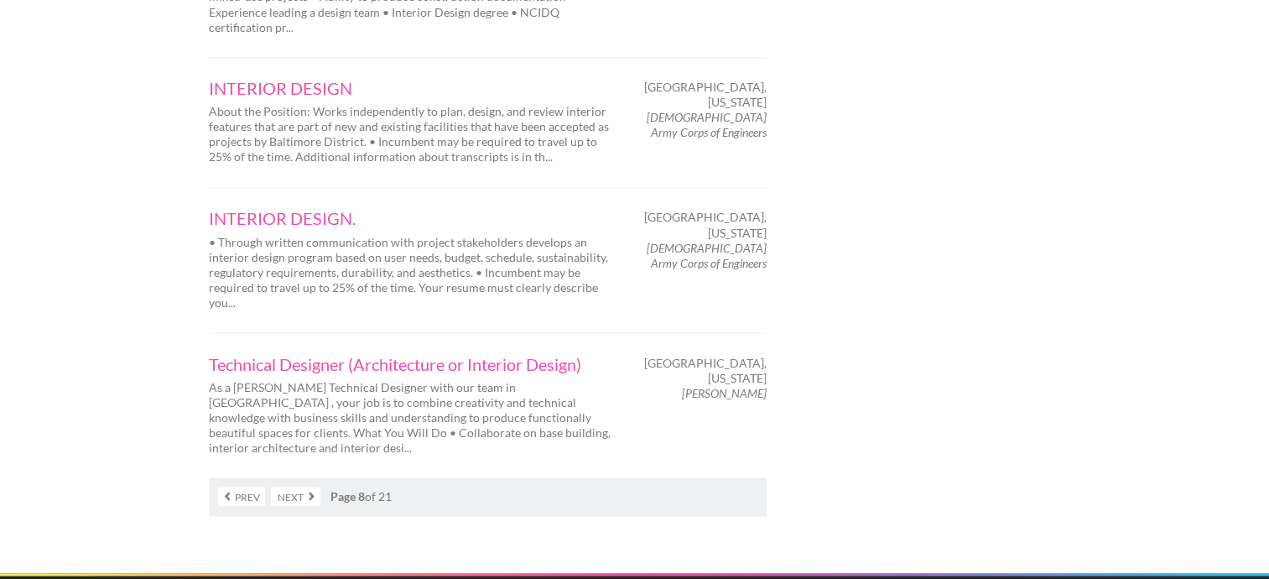
scroll to position [2951, 0]
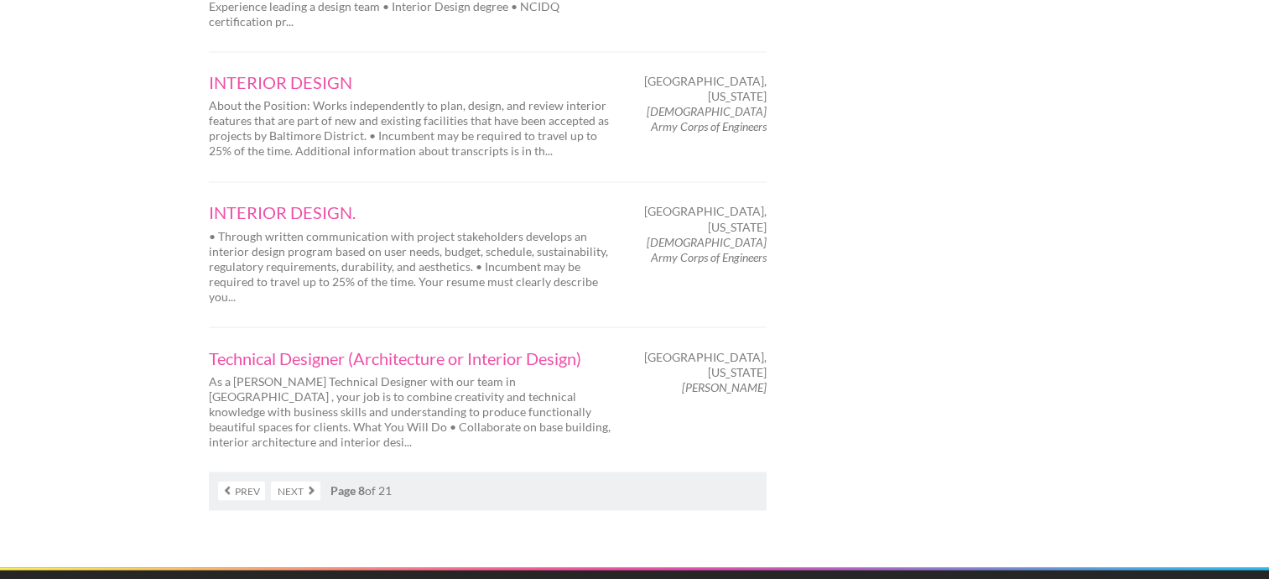
click at [307, 480] on link "Next" at bounding box center [295, 489] width 49 height 19
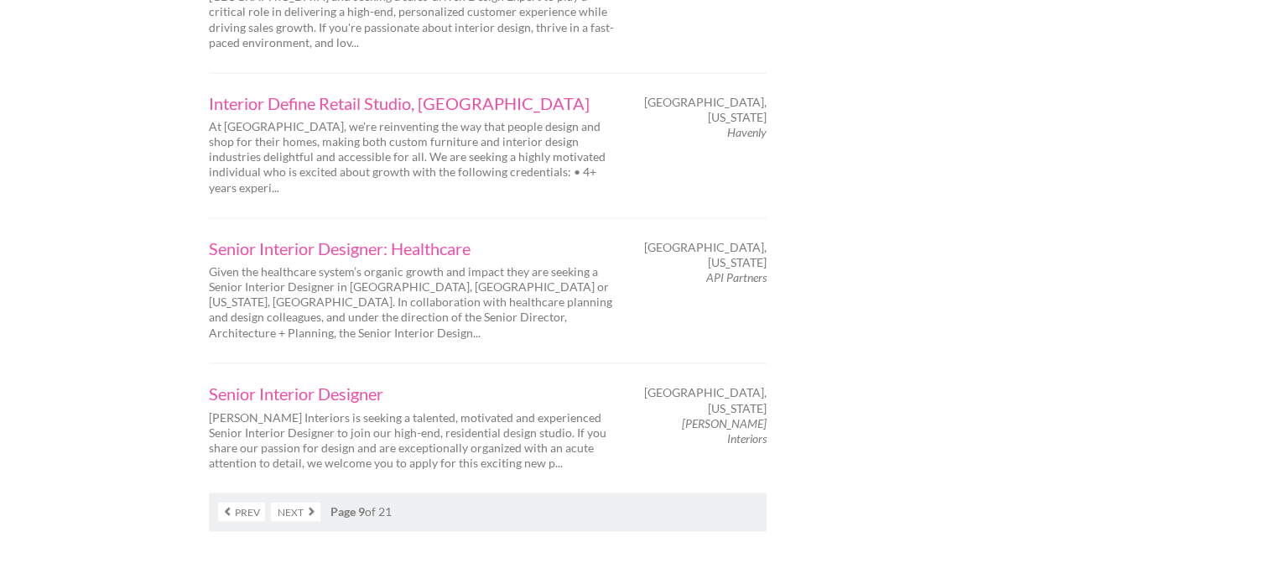
scroll to position [2766, 0]
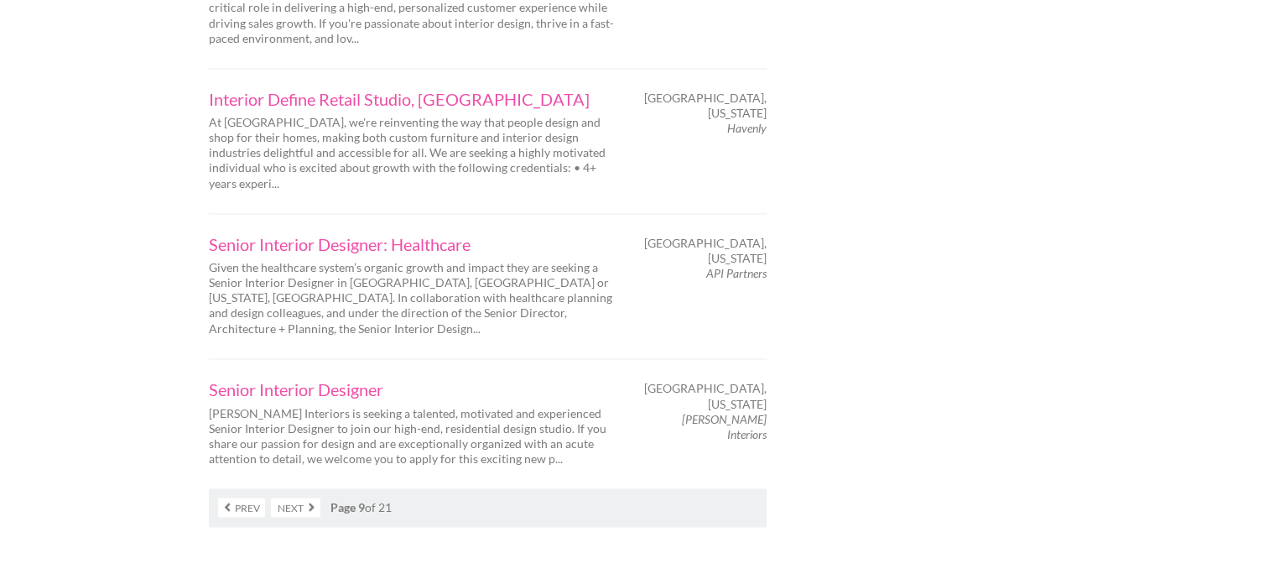
click at [290, 497] on link "Next" at bounding box center [295, 506] width 49 height 19
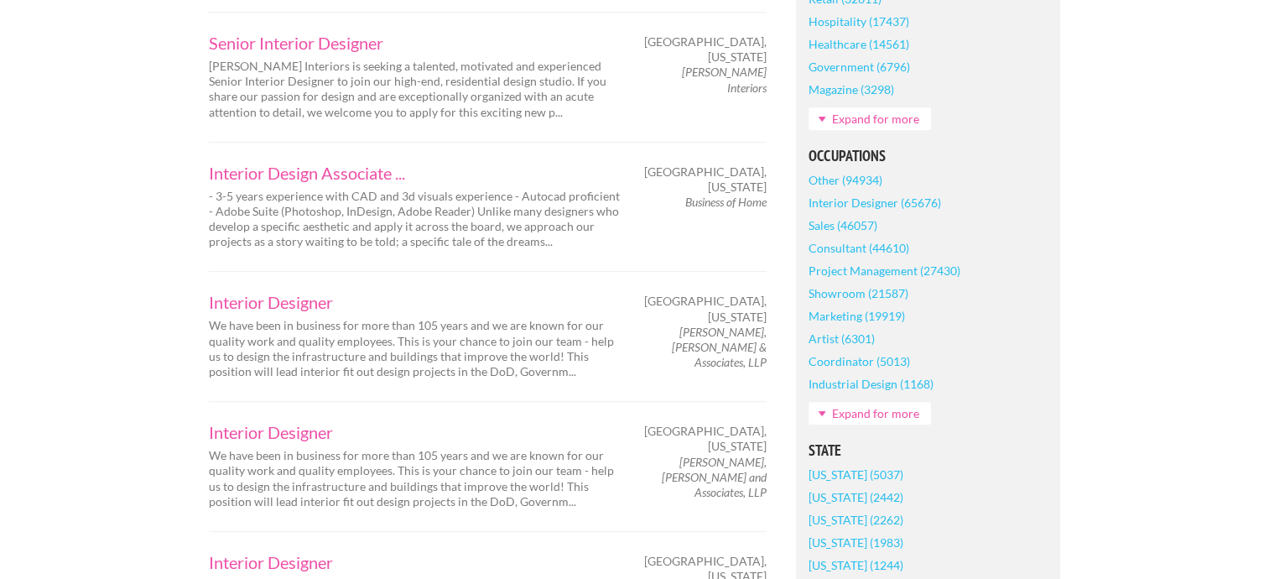
scroll to position [723, 0]
click at [230, 49] on link "Senior Interior Designer" at bounding box center [414, 42] width 411 height 17
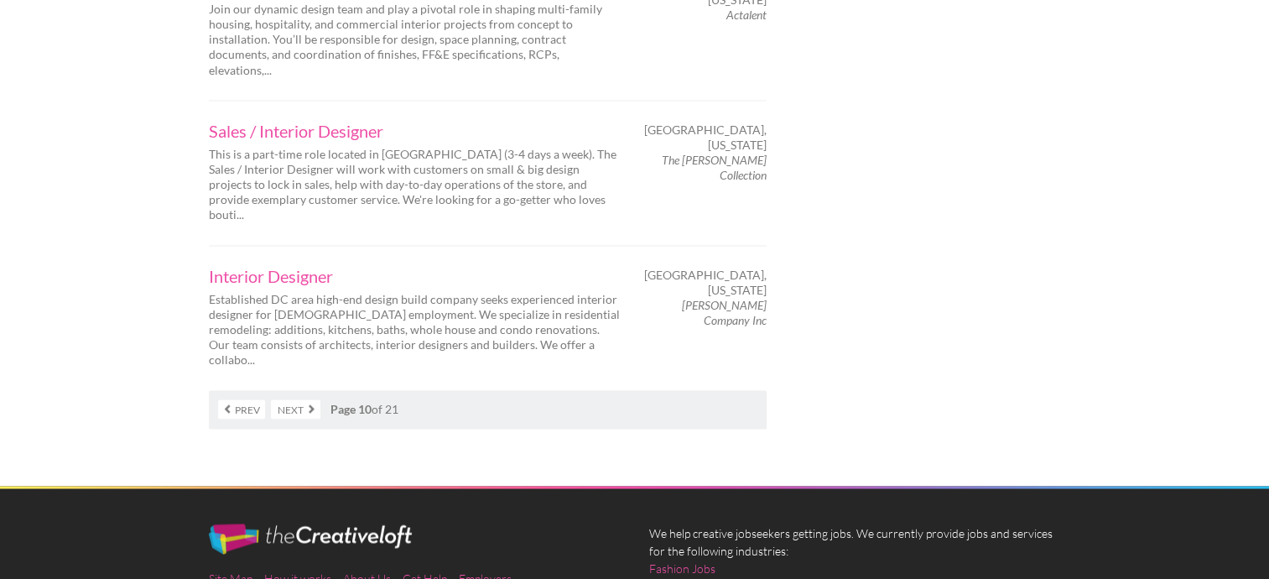
scroll to position [2790, 0]
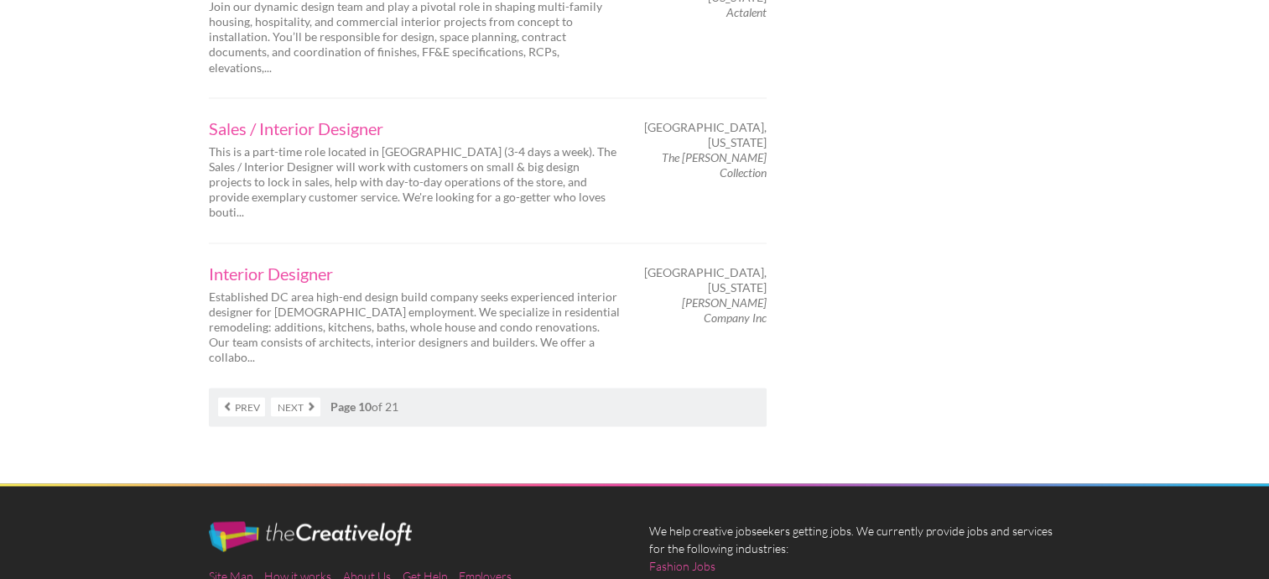
click at [290, 397] on link "Next" at bounding box center [295, 406] width 49 height 19
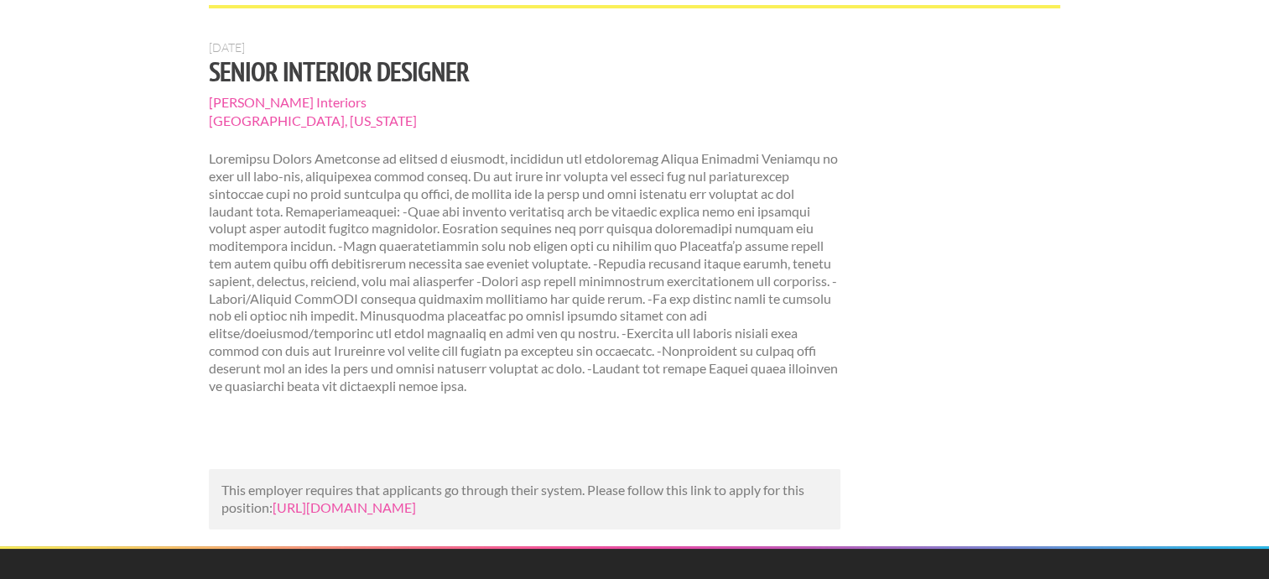
scroll to position [122, 0]
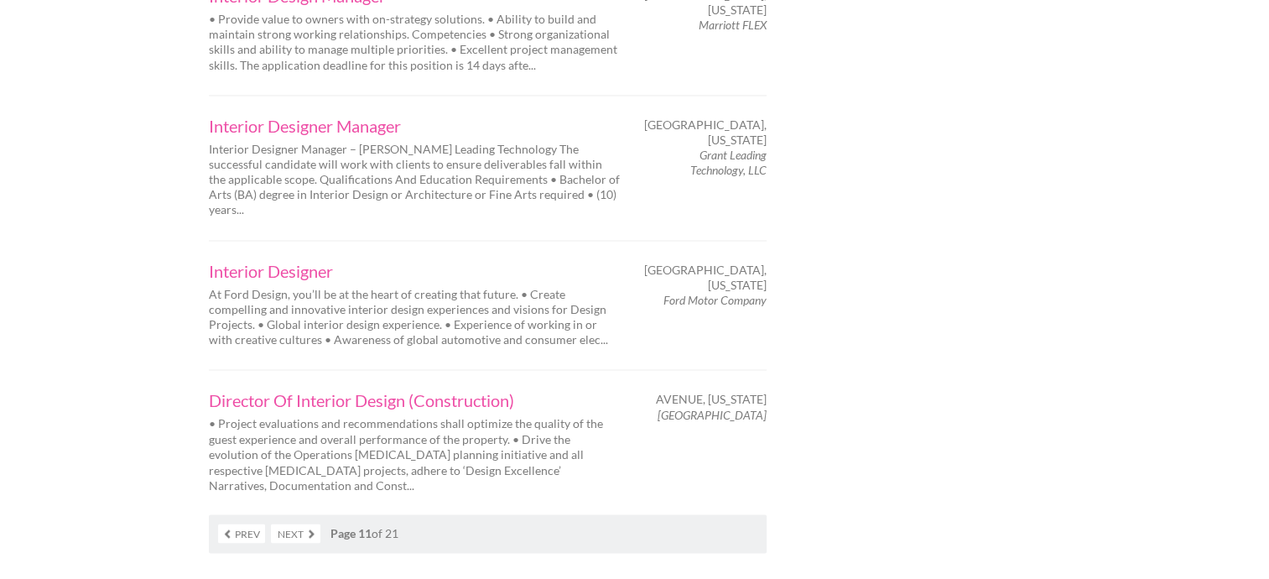
scroll to position [2711, 0]
click at [305, 520] on link "Next" at bounding box center [295, 529] width 49 height 19
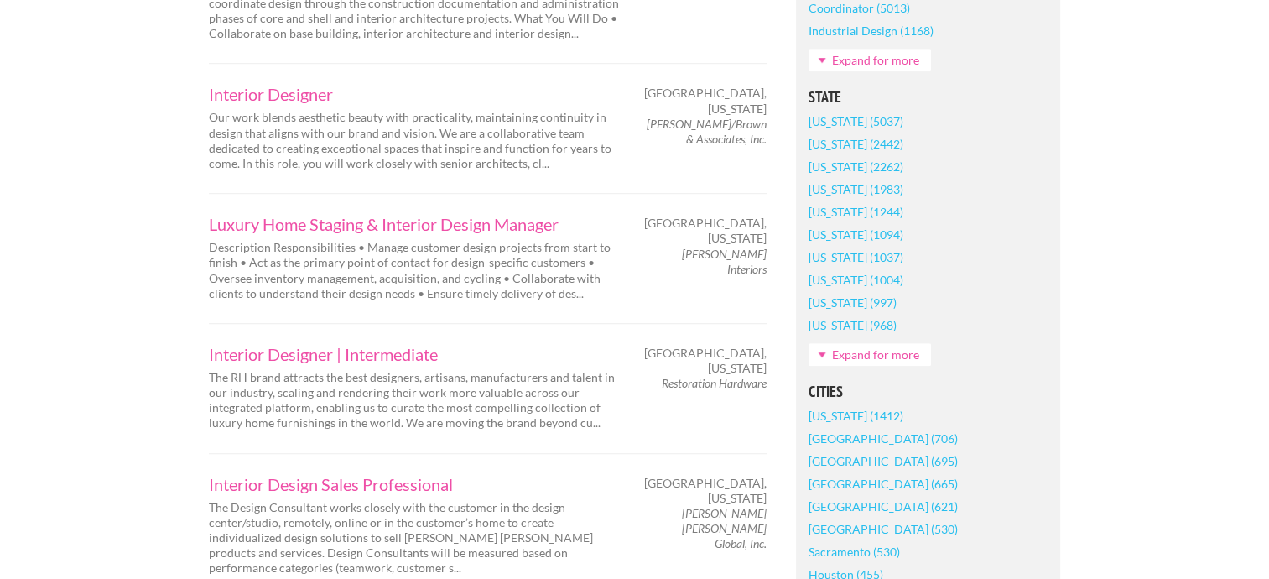
scroll to position [1075, 0]
click at [239, 216] on link "Luxury Home Staging & Interior Design Manager" at bounding box center [414, 223] width 411 height 17
